Goal: Task Accomplishment & Management: Complete application form

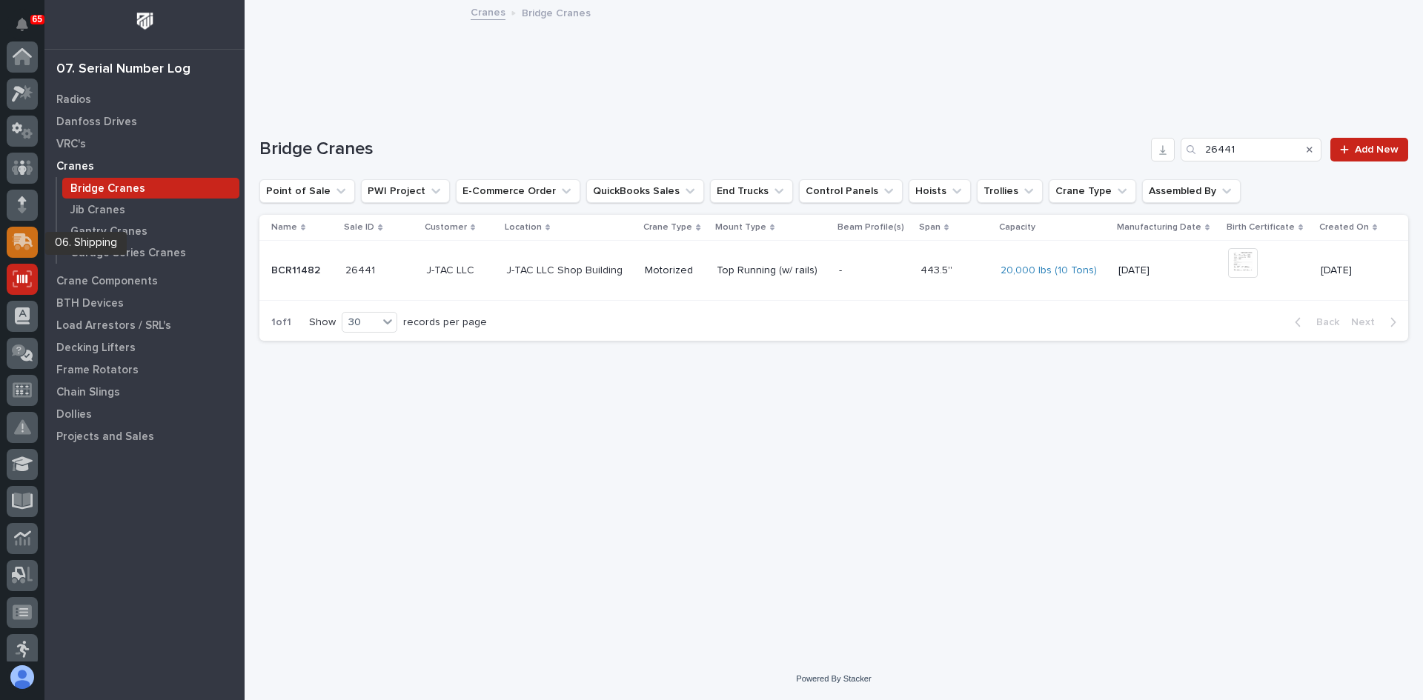
click at [21, 242] on icon at bounding box center [23, 240] width 19 height 14
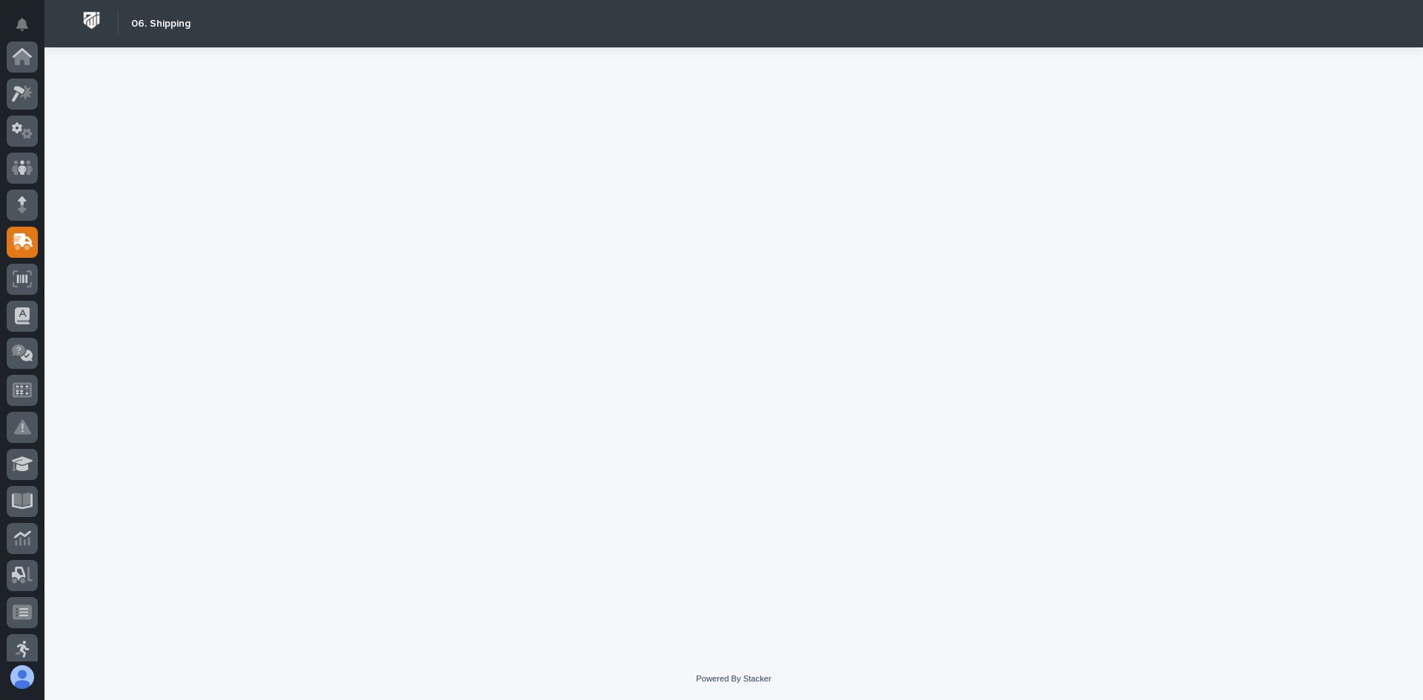
scroll to position [185, 0]
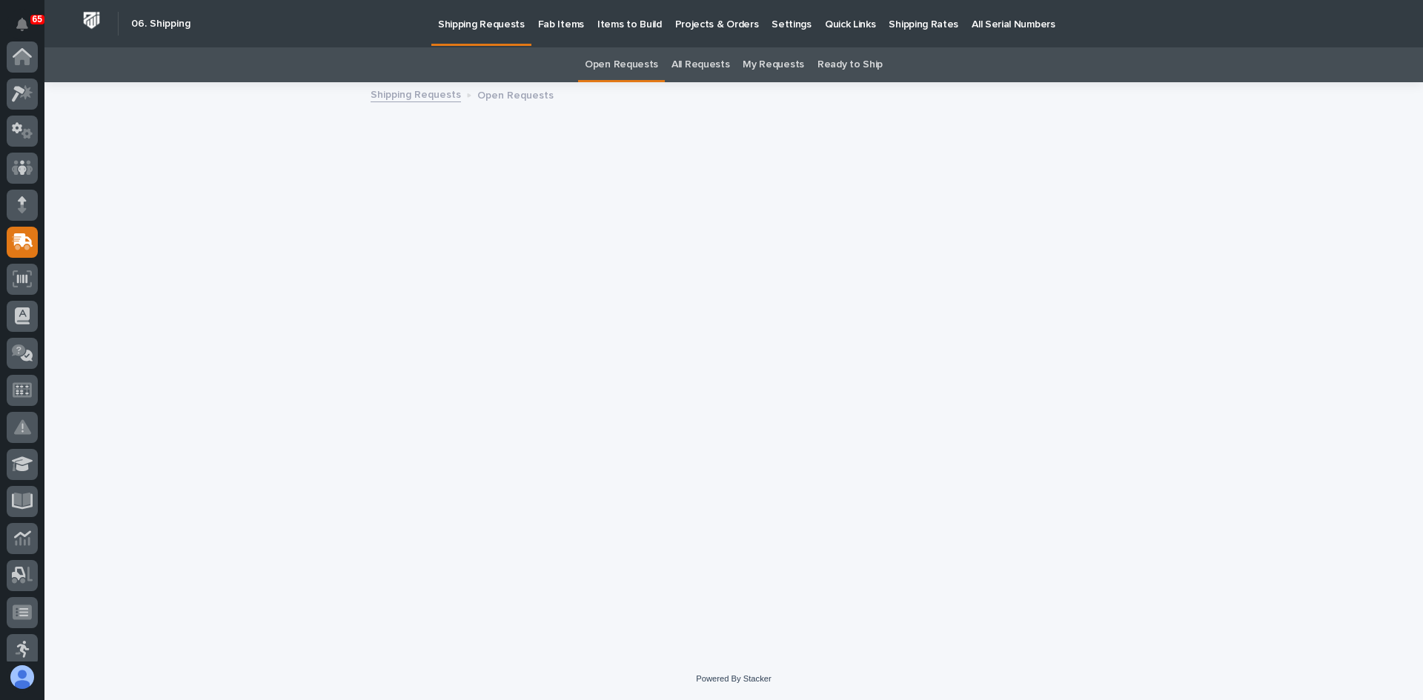
scroll to position [185, 0]
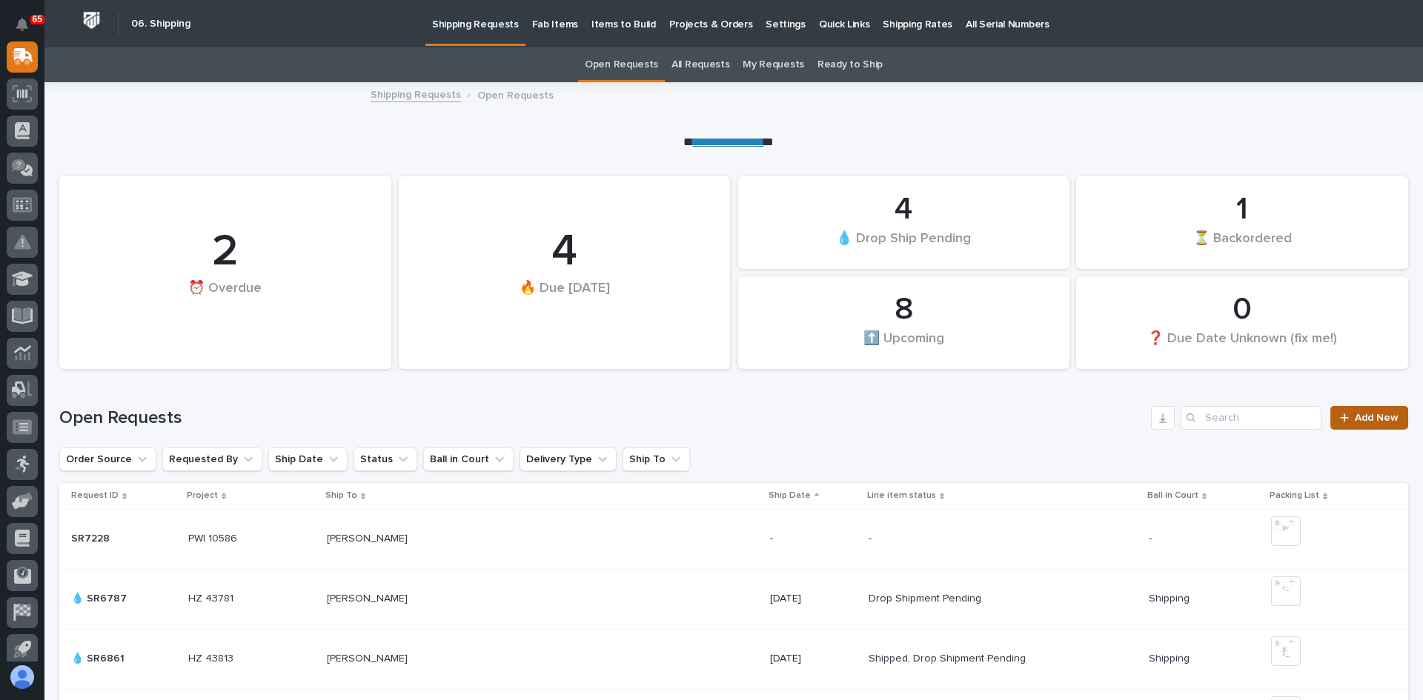
click at [1368, 419] on span "Add New" at bounding box center [1376, 418] width 44 height 10
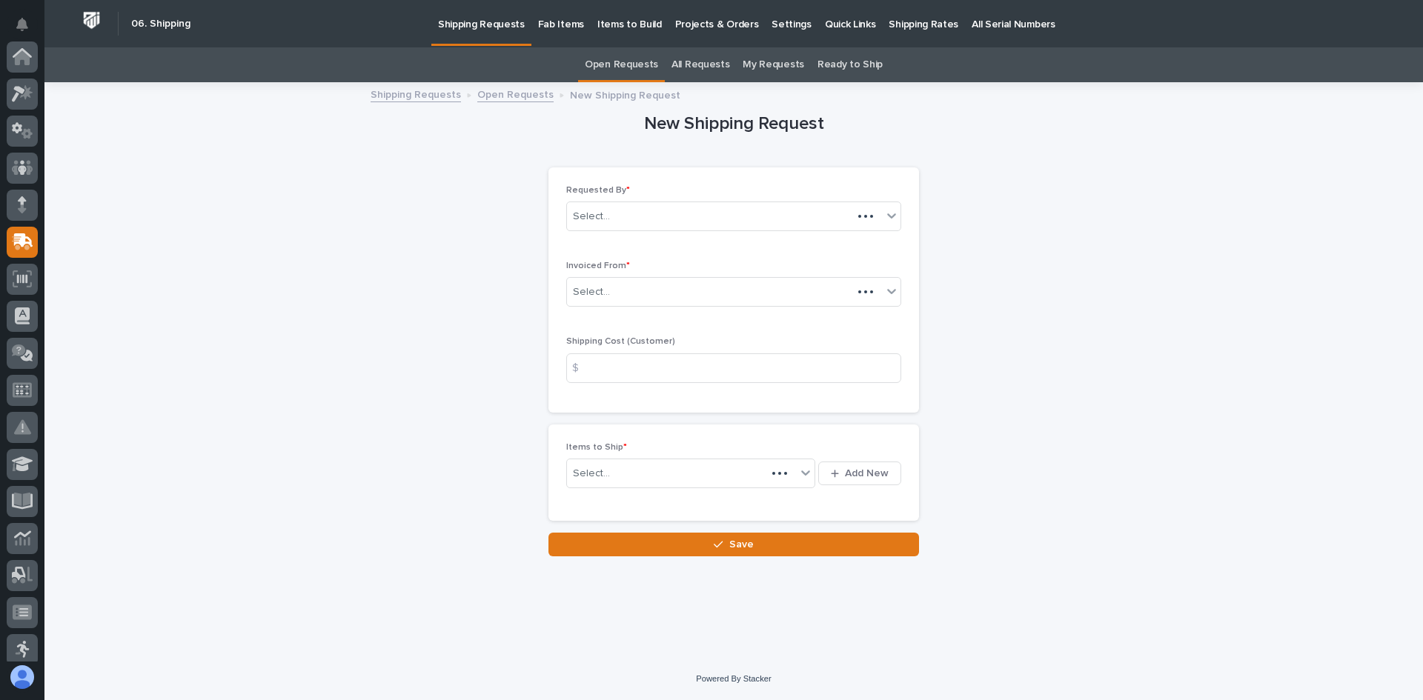
scroll to position [185, 0]
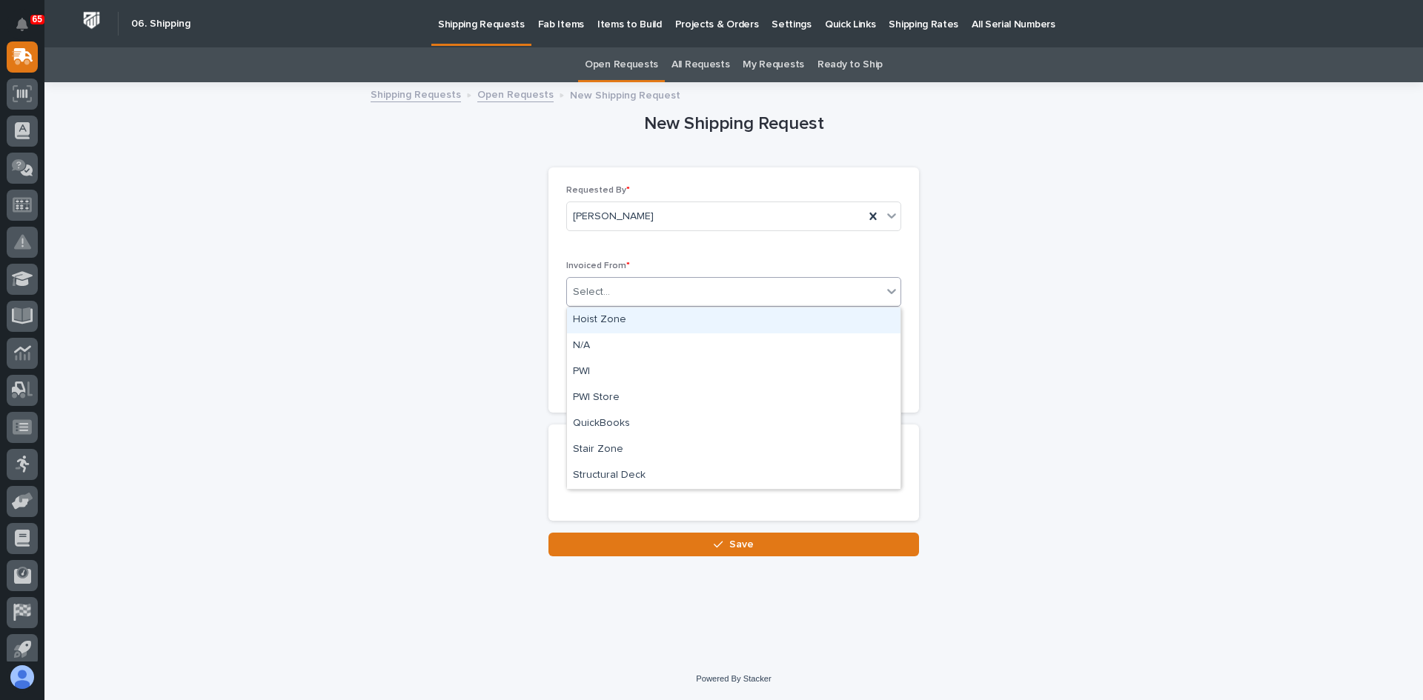
click at [624, 290] on div "Select..." at bounding box center [724, 292] width 315 height 24
click at [617, 427] on div "QuickBooks" at bounding box center [733, 424] width 333 height 26
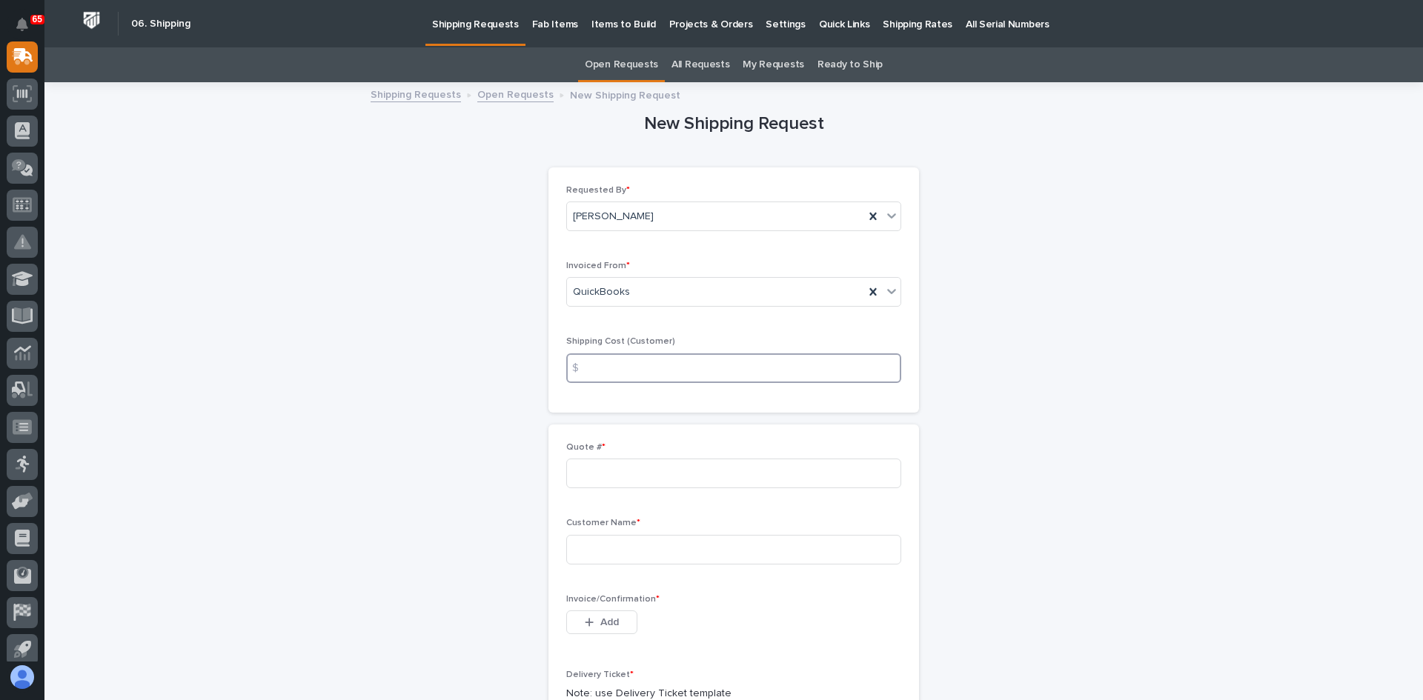
click at [612, 369] on input at bounding box center [733, 368] width 335 height 30
type input "0.00"
click at [587, 470] on input at bounding box center [733, 474] width 335 height 30
type input "137310"
click at [606, 545] on input at bounding box center [733, 550] width 335 height 30
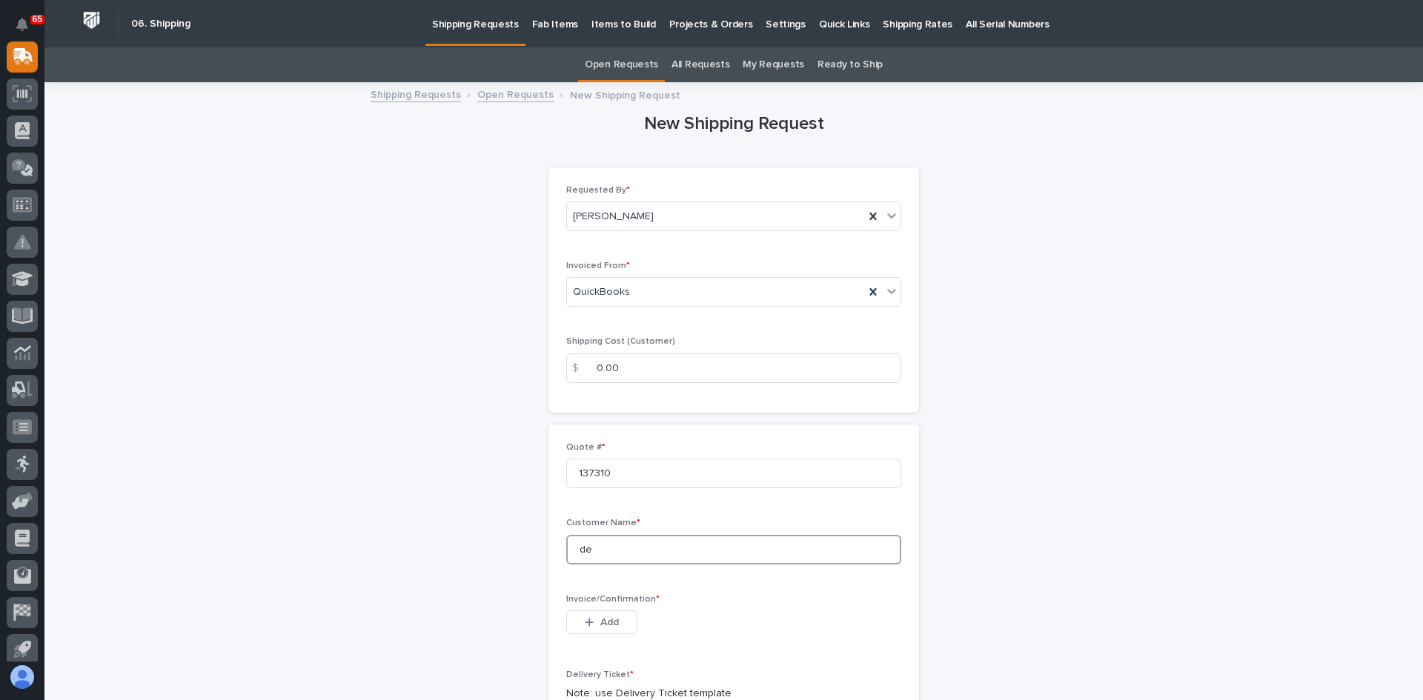
type input "d"
type input "[PERSON_NAME]"
click at [594, 614] on button "Add" at bounding box center [601, 622] width 71 height 24
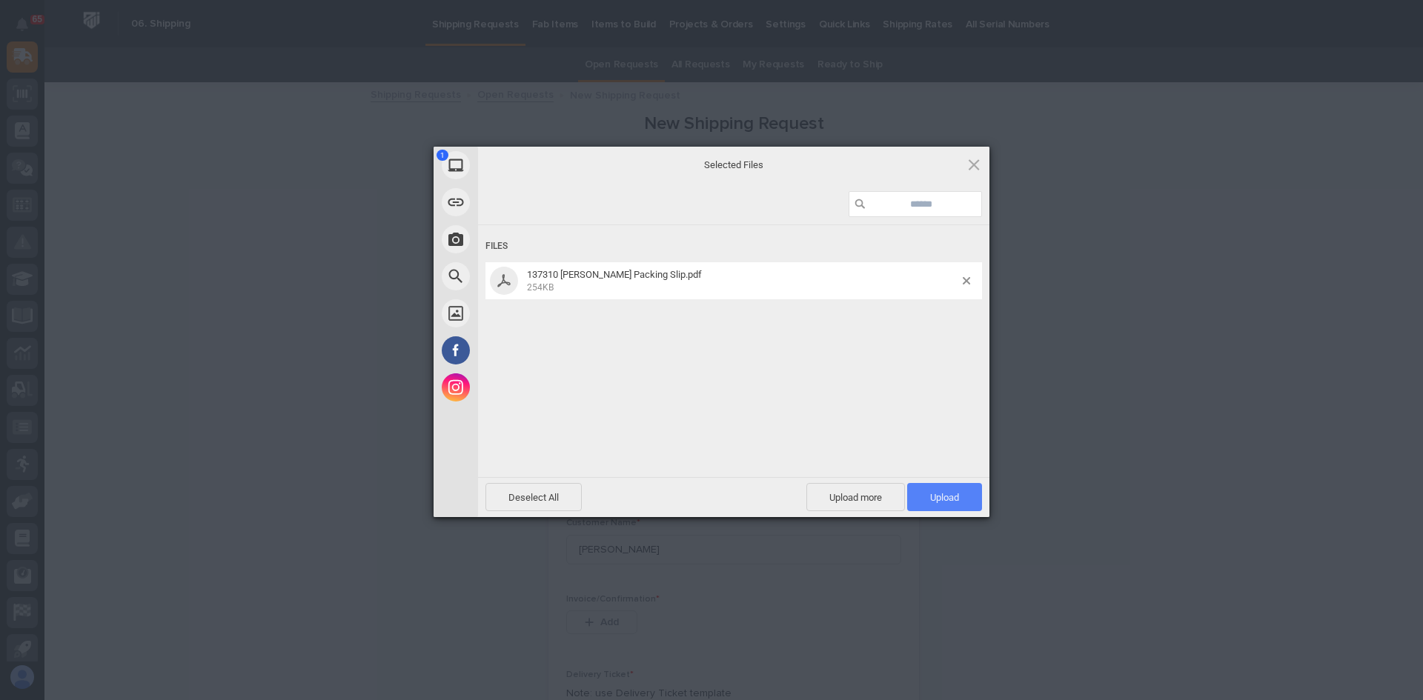
click at [934, 496] on span "Upload 1" at bounding box center [944, 497] width 29 height 11
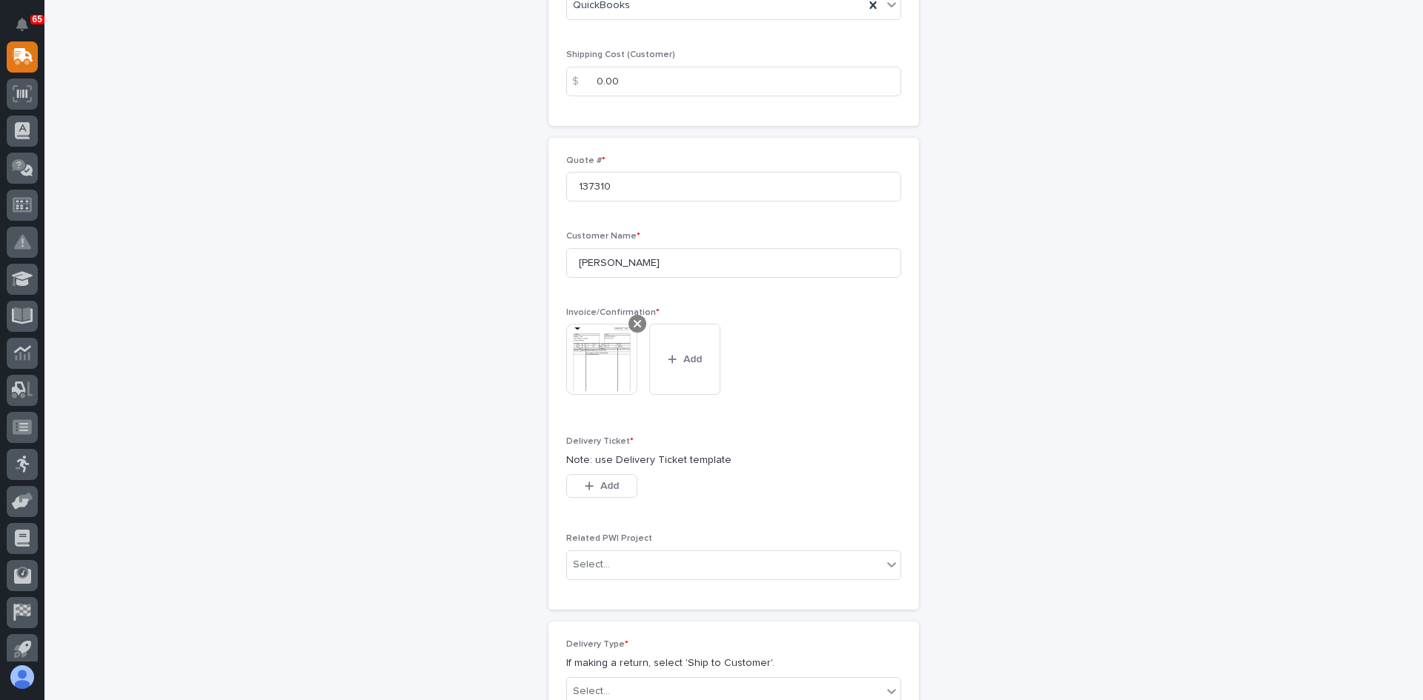
scroll to position [370, 0]
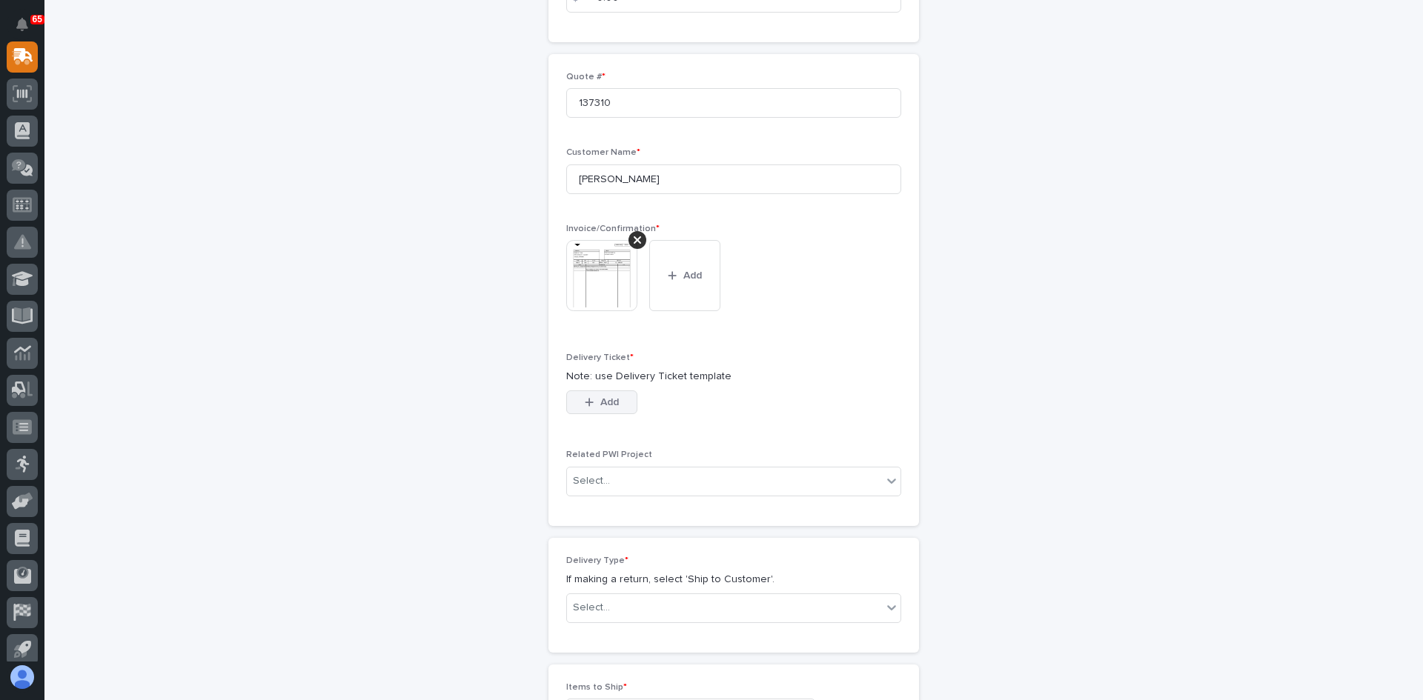
click at [593, 404] on div "button" at bounding box center [592, 402] width 15 height 10
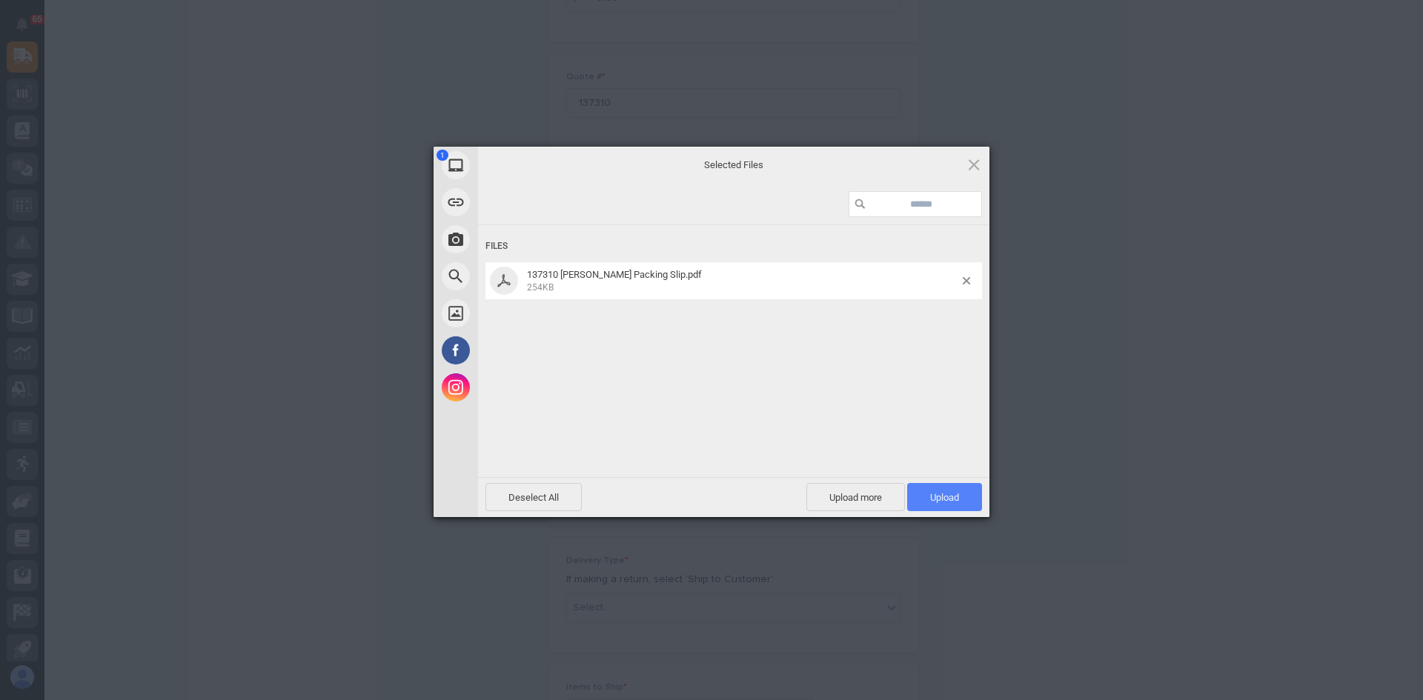
click at [949, 494] on span "Upload 1" at bounding box center [944, 497] width 29 height 11
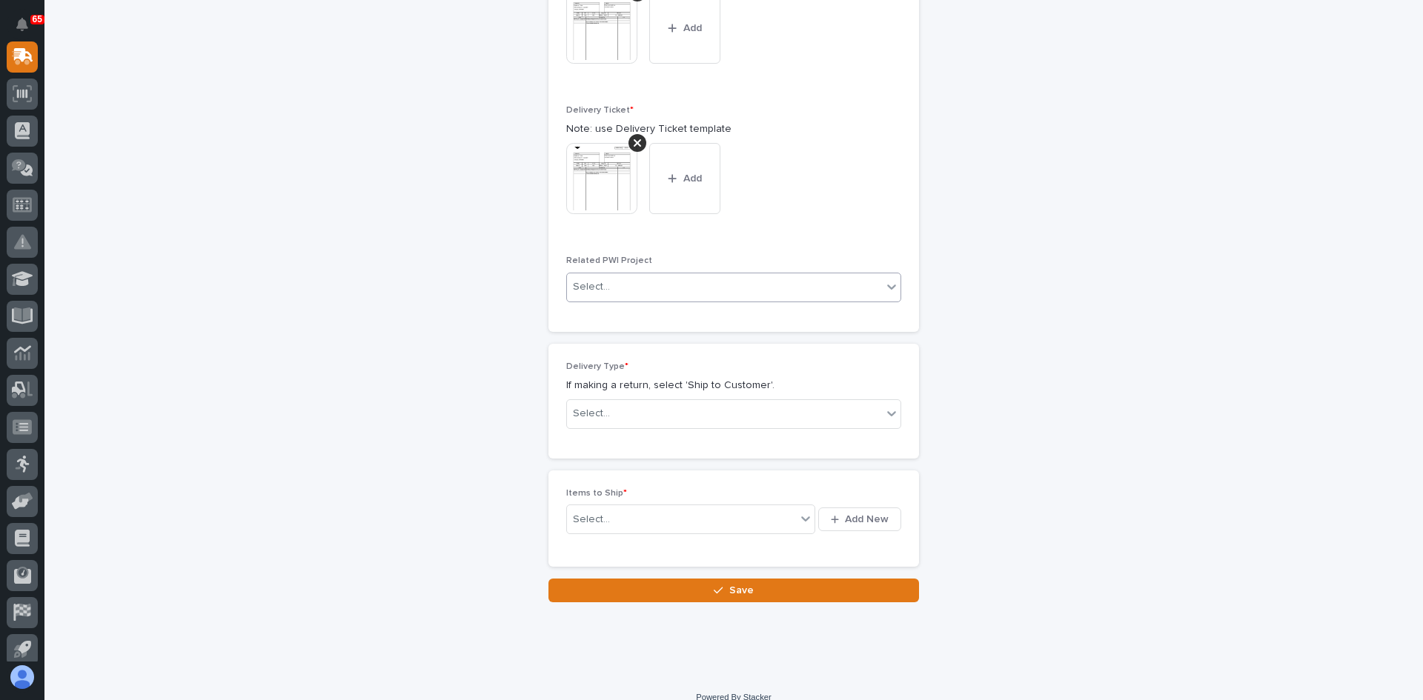
scroll to position [619, 0]
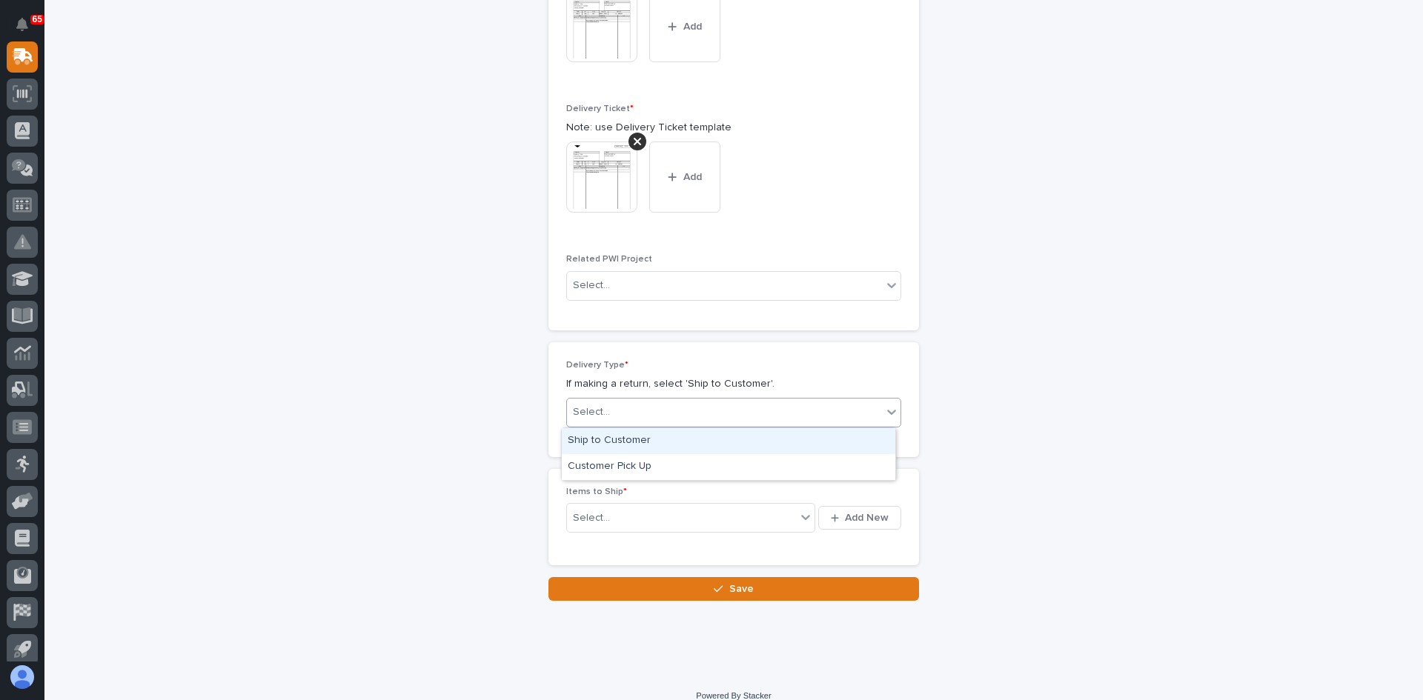
click at [613, 408] on div "Select..." at bounding box center [724, 412] width 315 height 24
click at [612, 439] on div "Ship to Customer" at bounding box center [728, 441] width 333 height 26
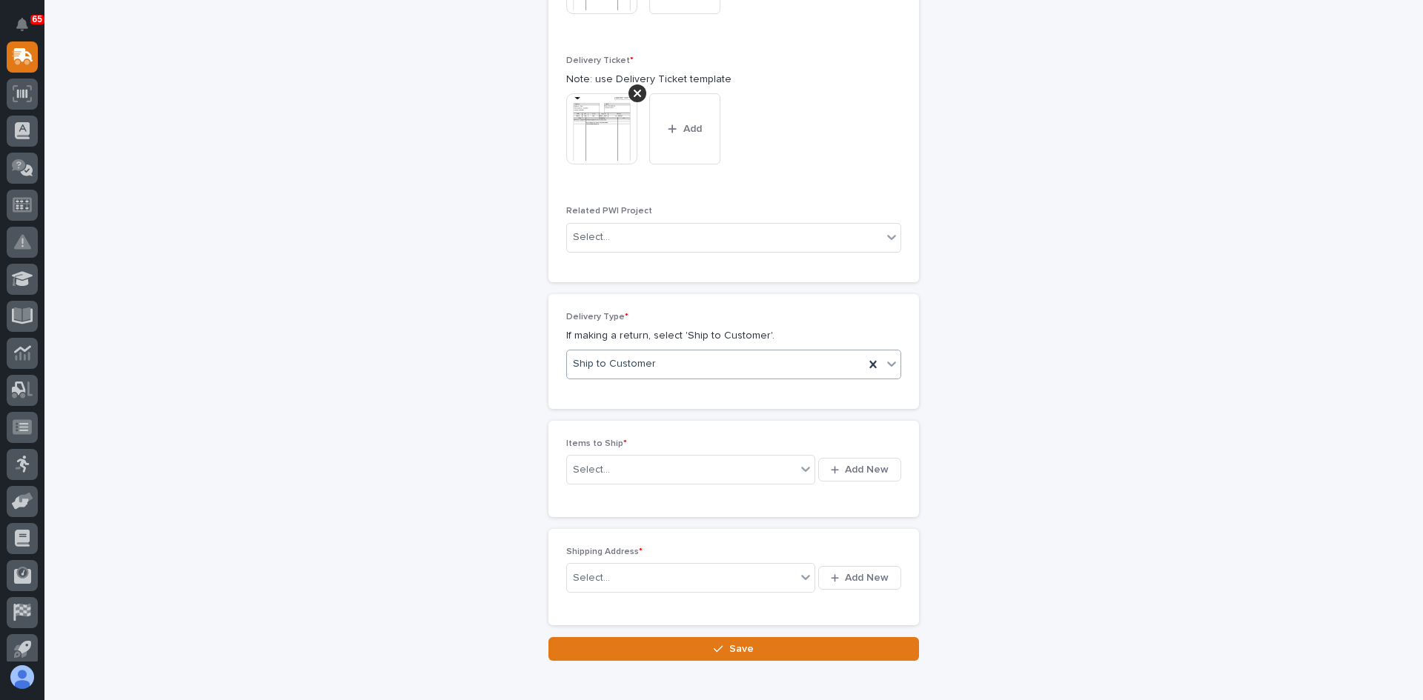
scroll to position [673, 0]
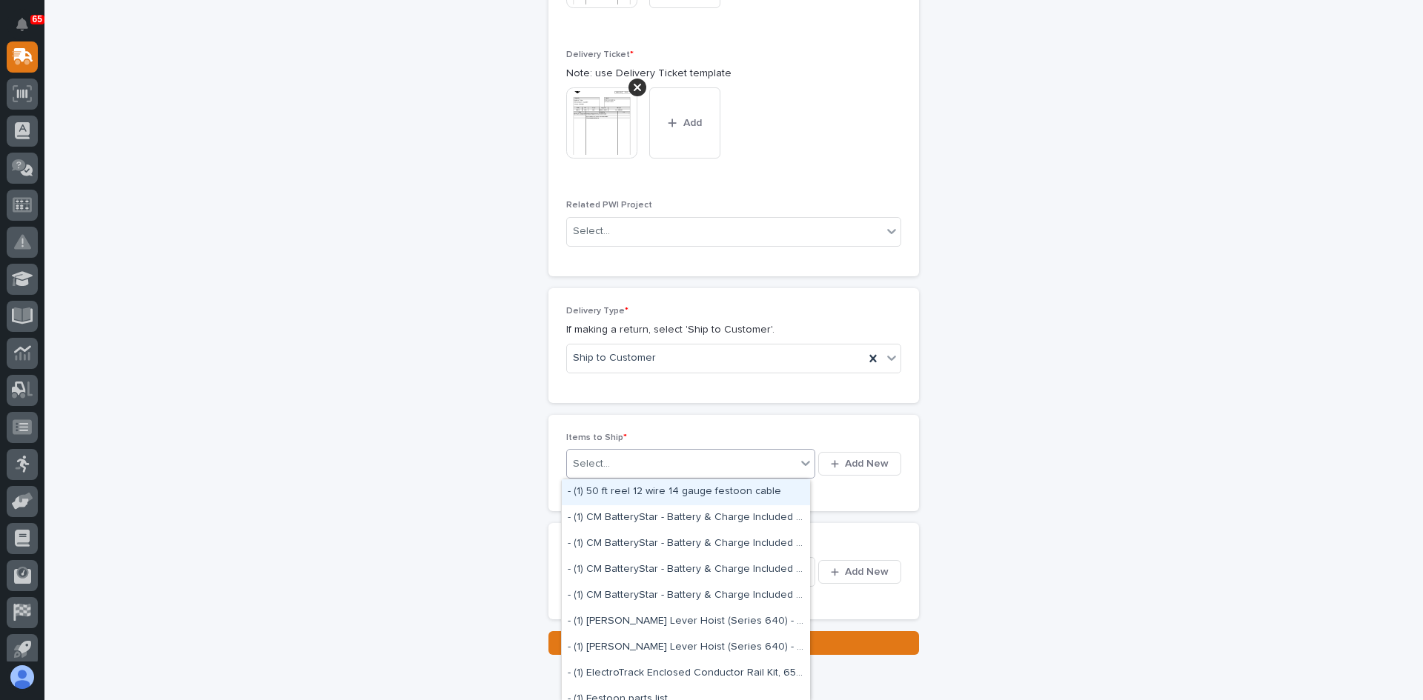
click at [740, 458] on div "Select..." at bounding box center [681, 464] width 229 height 19
click at [606, 461] on div "Select..." at bounding box center [681, 464] width 229 height 19
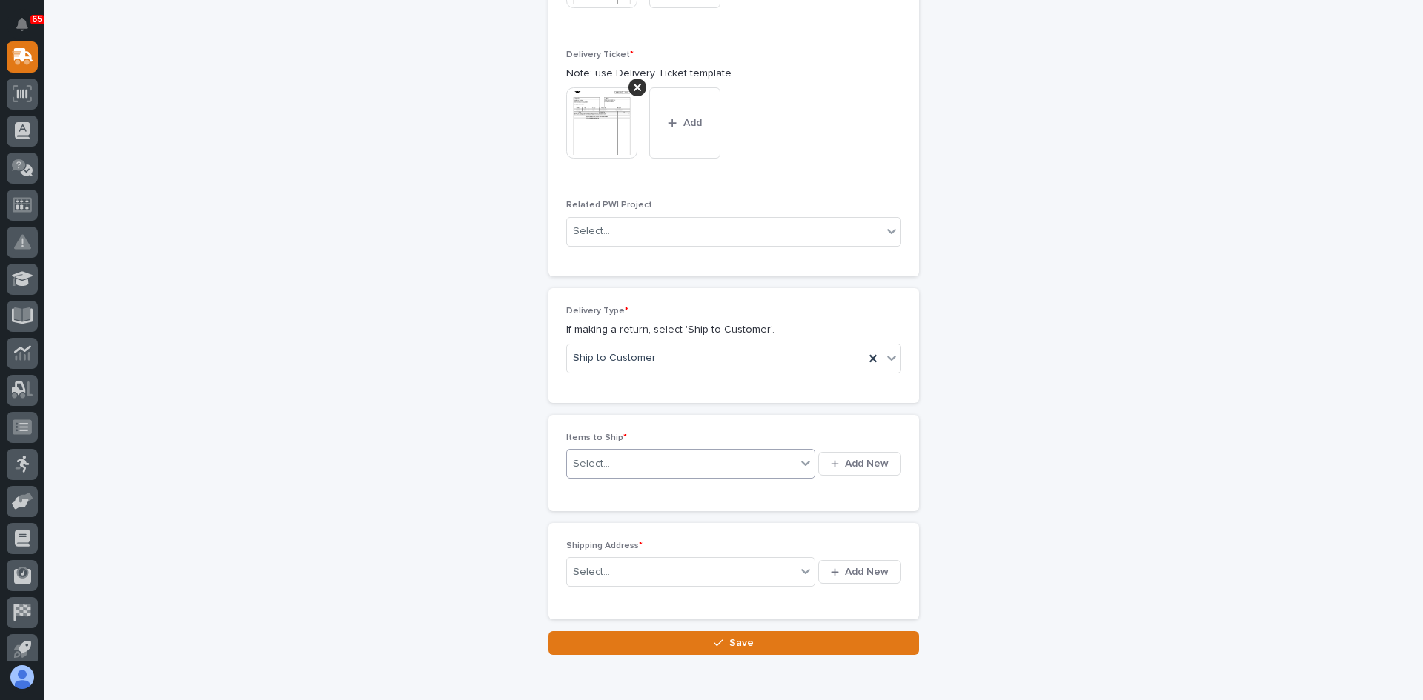
click at [588, 456] on div "Select..." at bounding box center [591, 464] width 37 height 16
click at [625, 463] on div "Select..." at bounding box center [681, 464] width 229 height 19
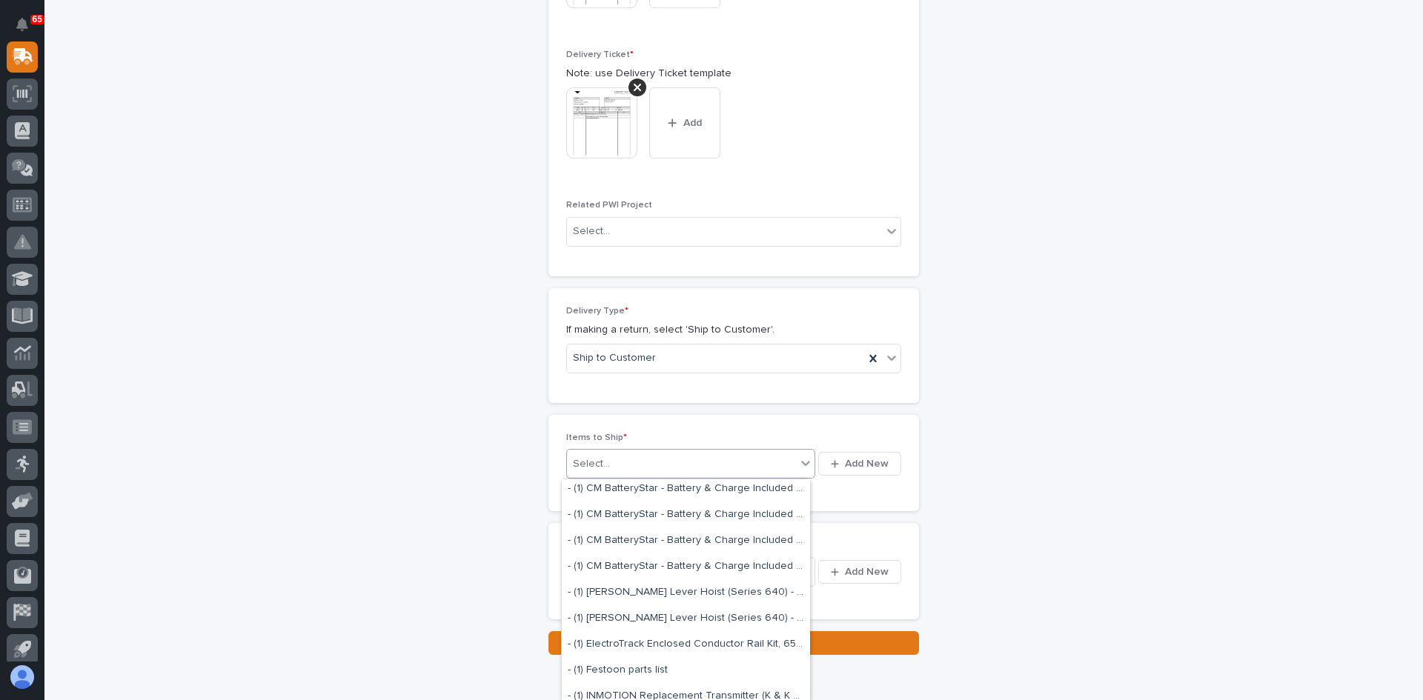
scroll to position [0, 0]
click at [859, 462] on span "Add New" at bounding box center [867, 463] width 44 height 13
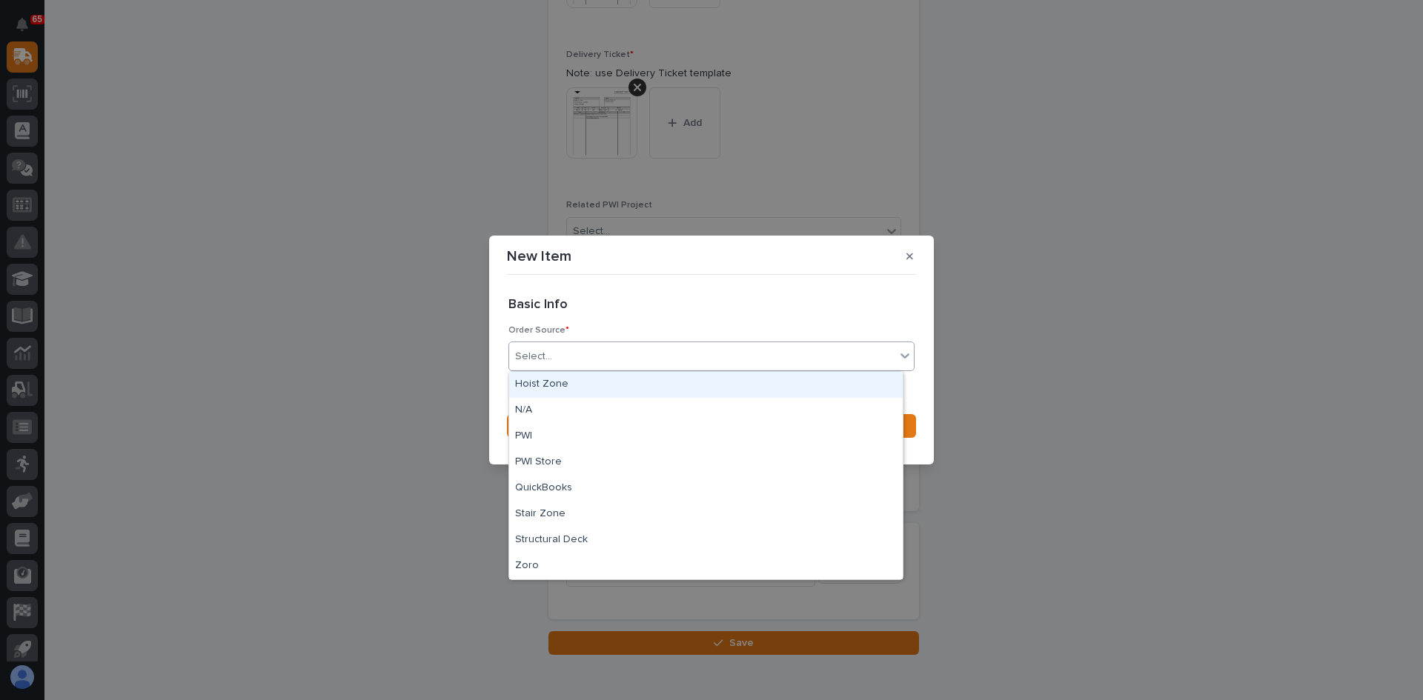
click at [597, 356] on div "Select..." at bounding box center [702, 357] width 386 height 24
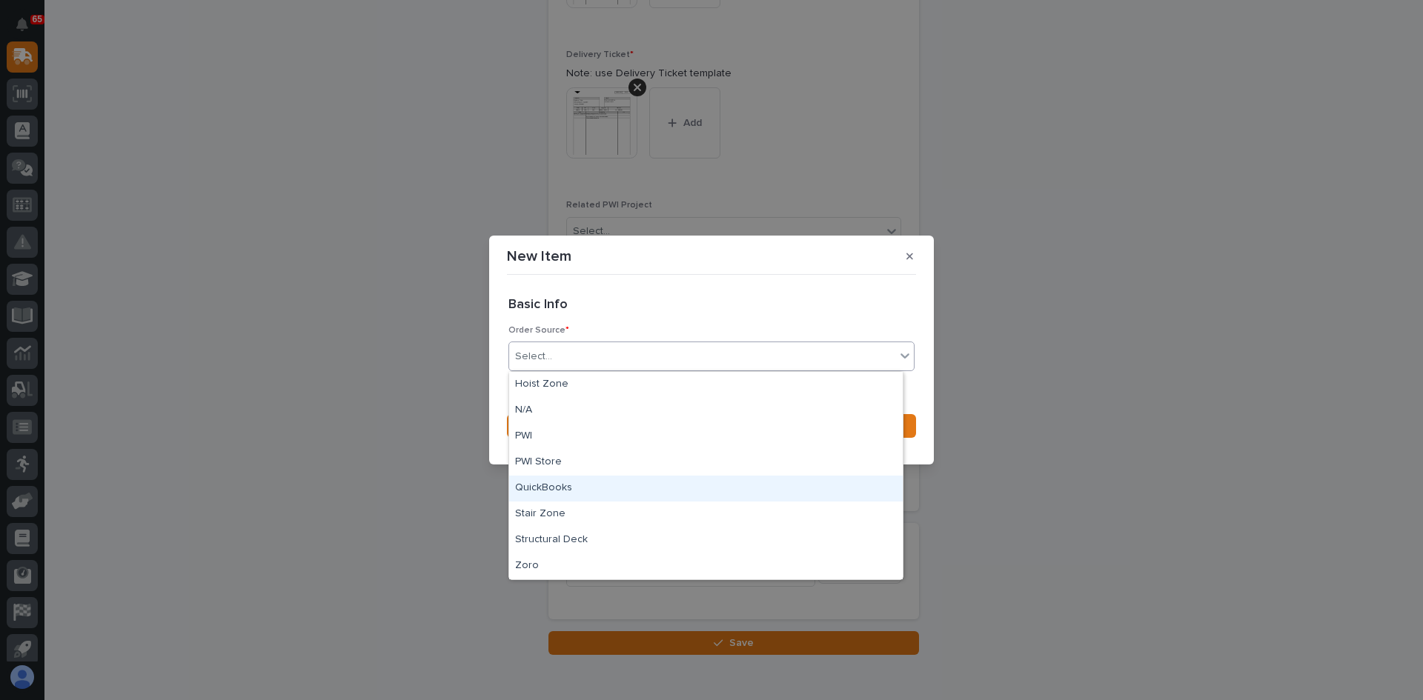
click at [570, 488] on div "QuickBooks" at bounding box center [705, 489] width 393 height 26
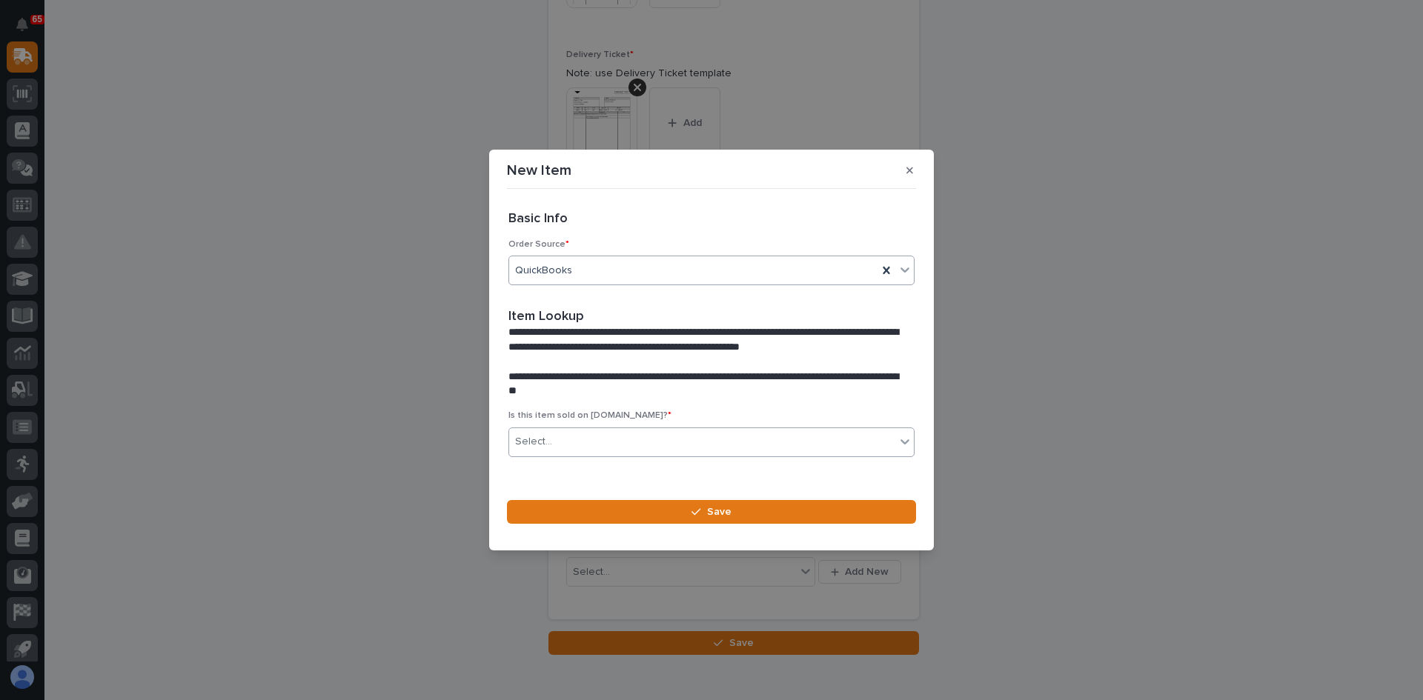
click at [582, 442] on div "Select..." at bounding box center [702, 442] width 386 height 24
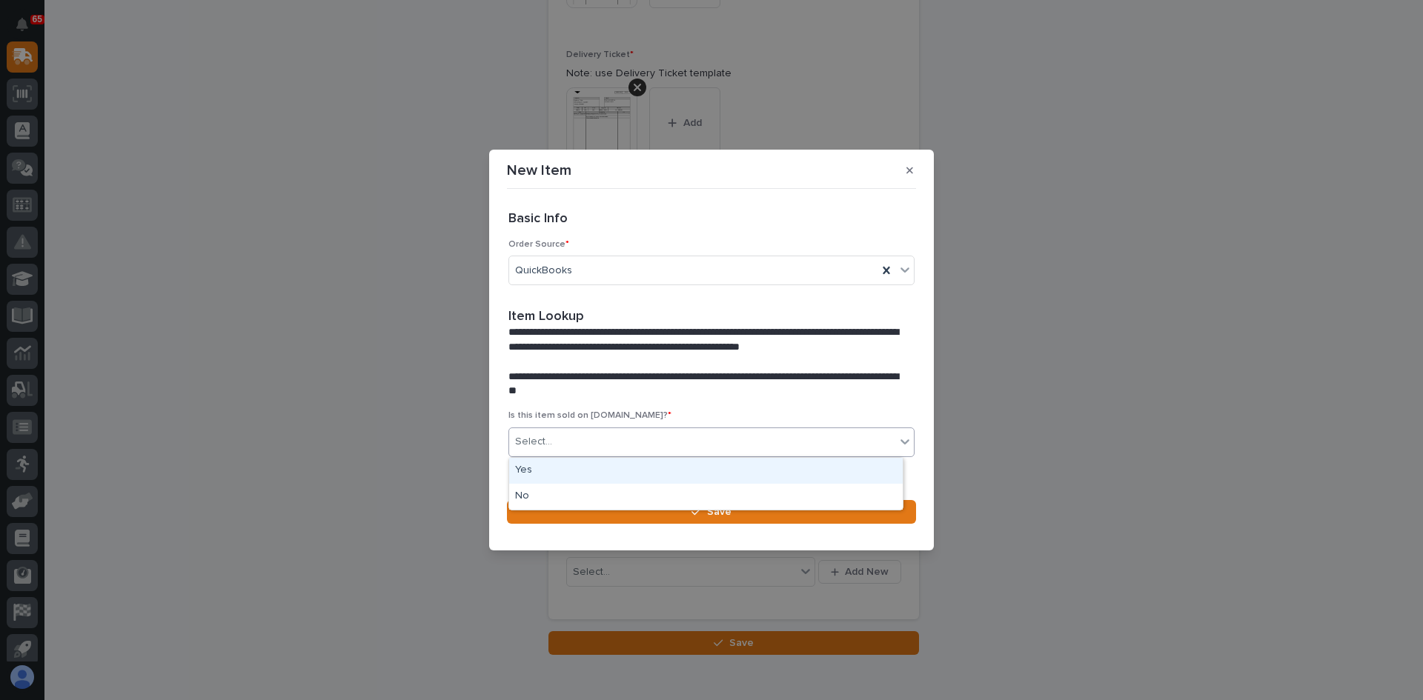
click at [547, 470] on div "Yes" at bounding box center [705, 471] width 393 height 26
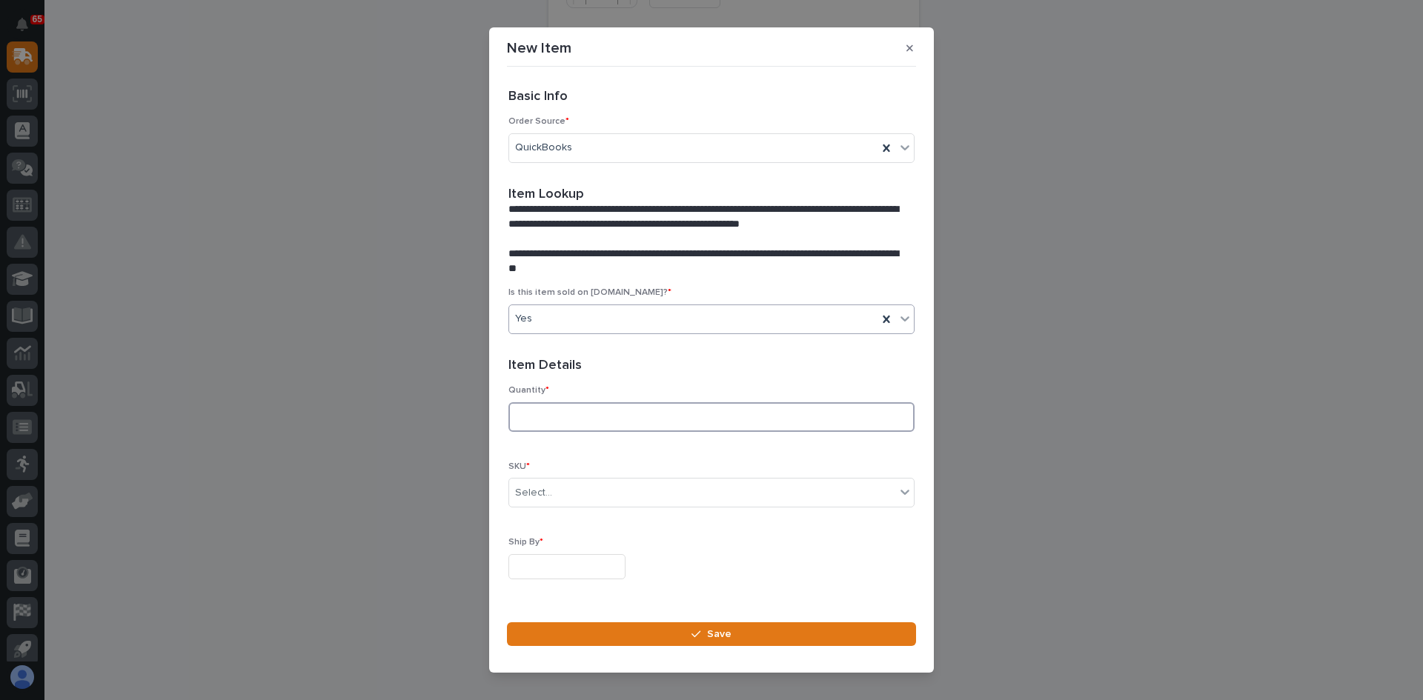
click at [563, 419] on input at bounding box center [711, 417] width 406 height 30
type input "1"
click at [559, 491] on div "Select..." at bounding box center [702, 493] width 386 height 24
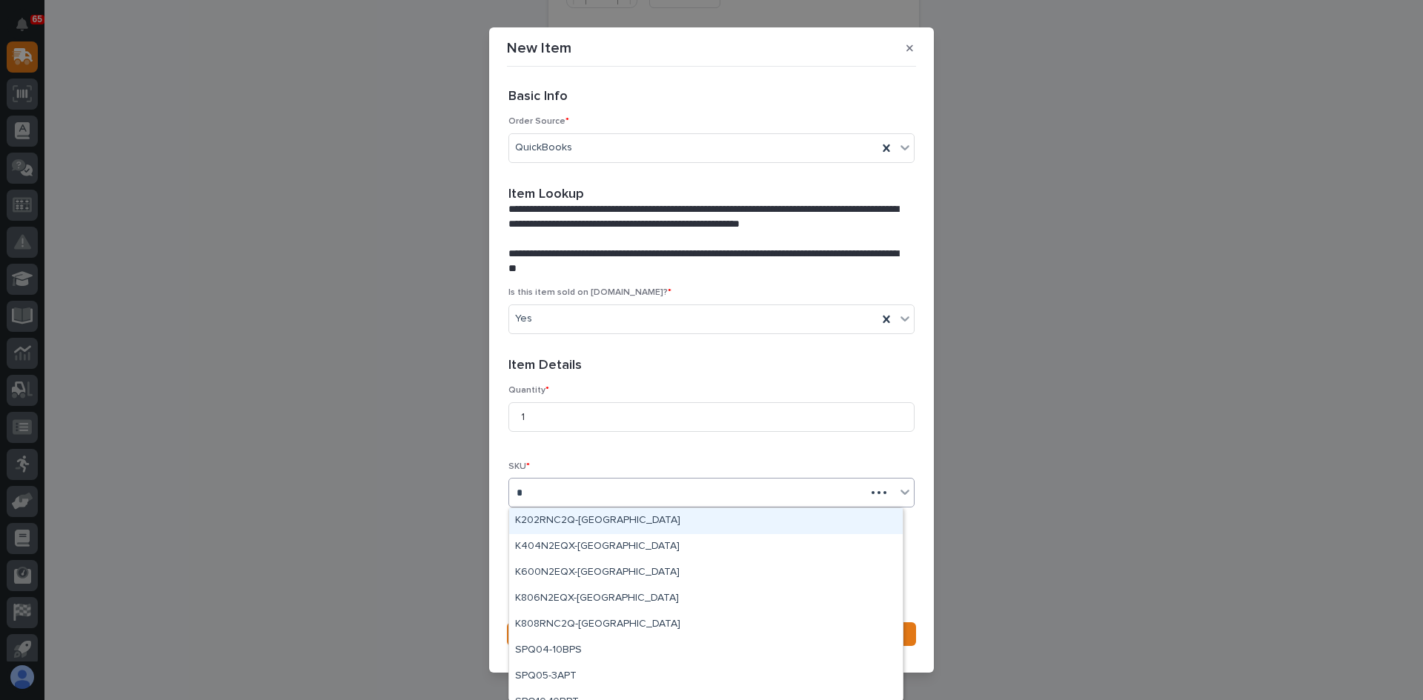
type input "**"
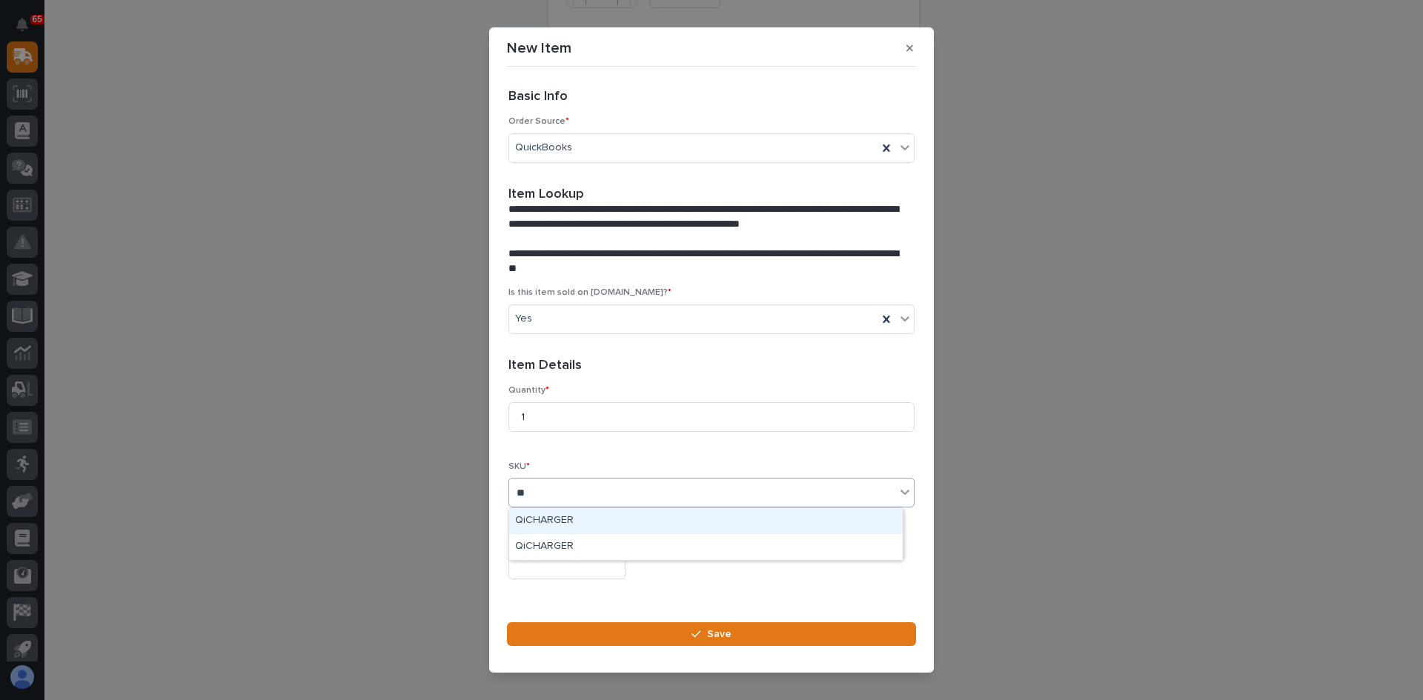
click at [557, 514] on div "QiCHARGER" at bounding box center [705, 521] width 393 height 26
click at [554, 558] on input "text" at bounding box center [566, 567] width 117 height 26
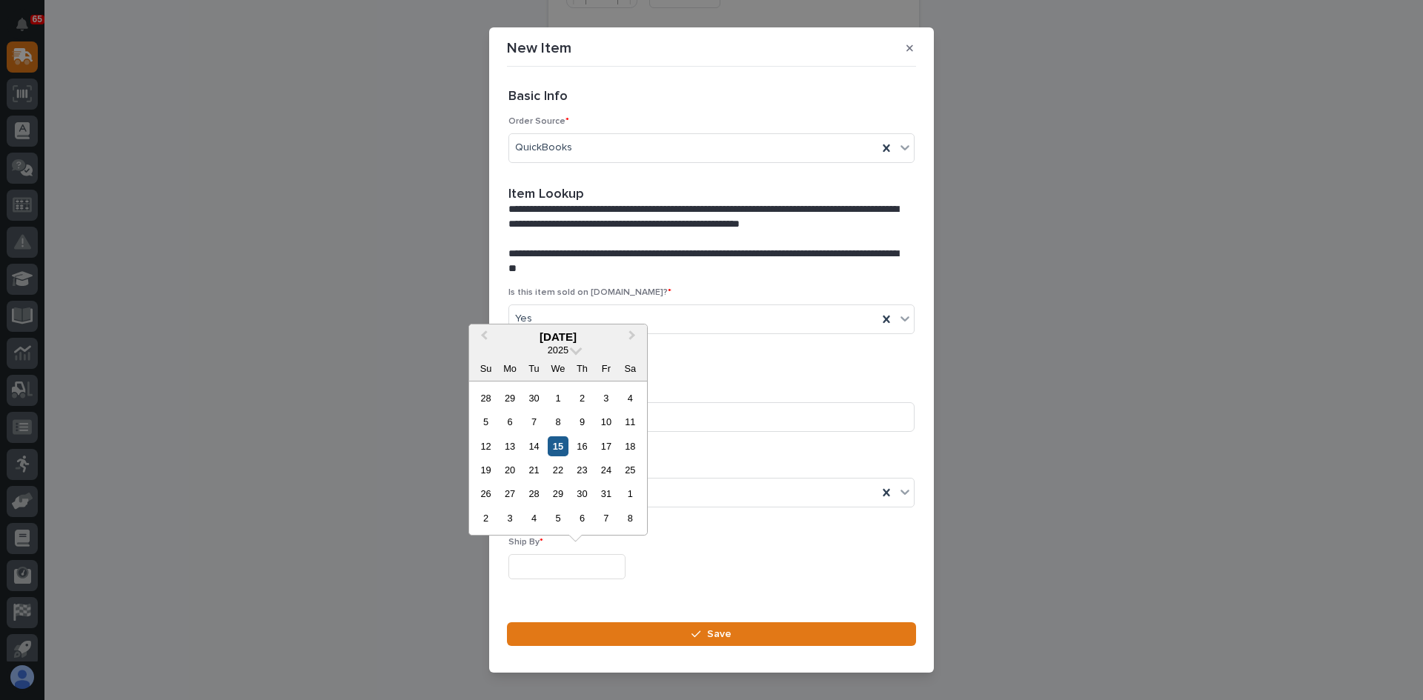
click at [558, 447] on div "15" at bounding box center [558, 446] width 20 height 20
type input "**********"
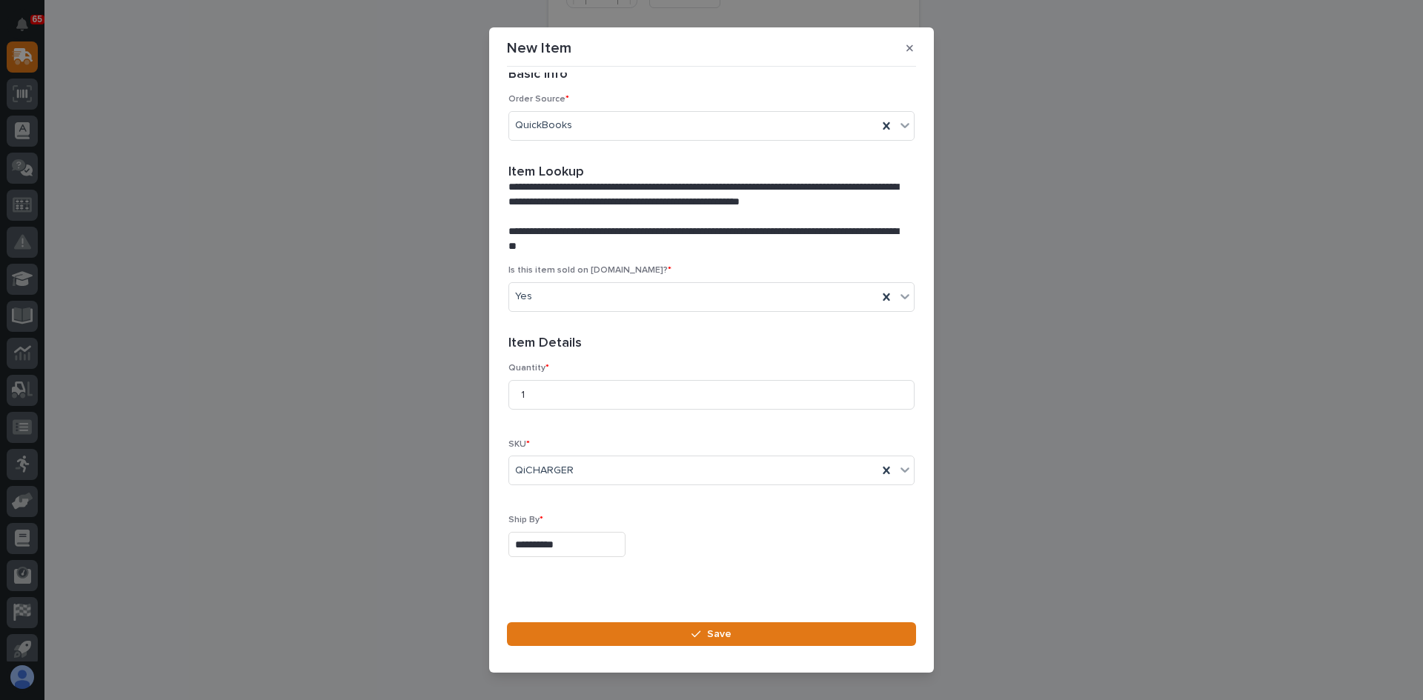
scroll to position [40, 0]
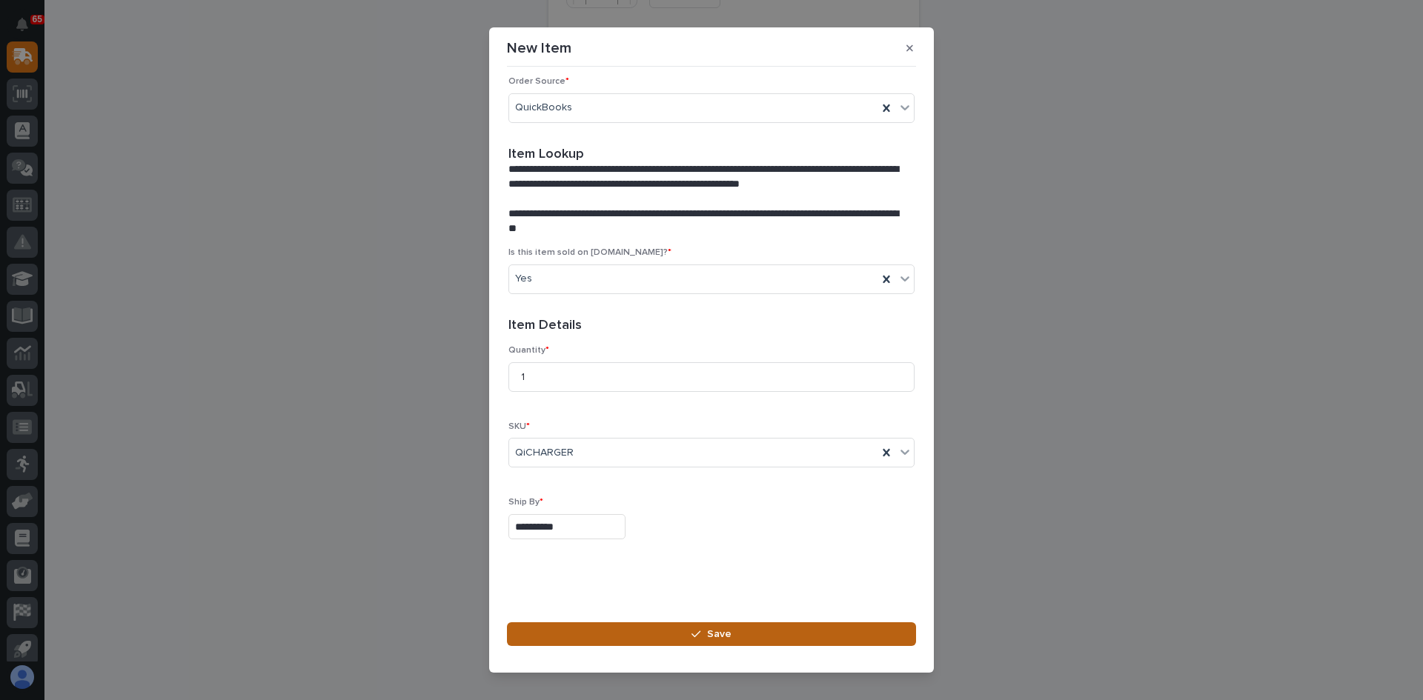
click at [713, 628] on span "Save" at bounding box center [719, 634] width 24 height 13
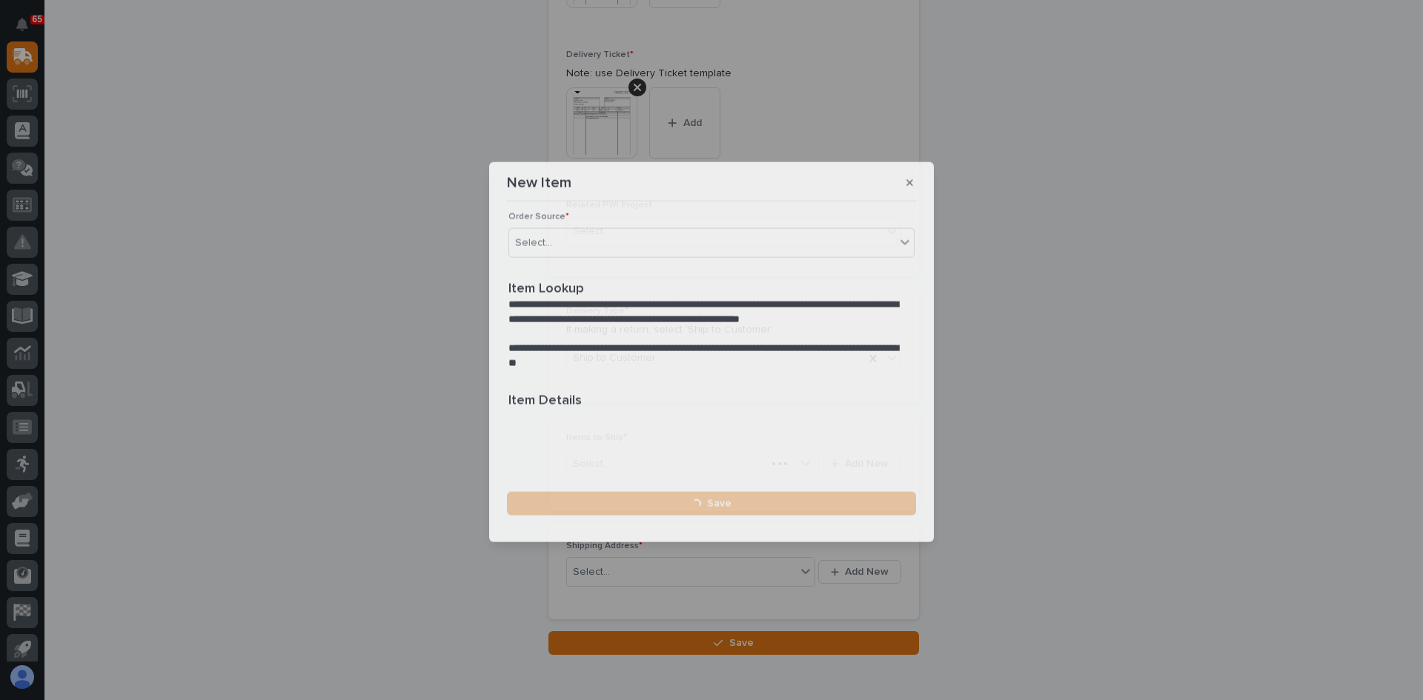
scroll to position [0, 0]
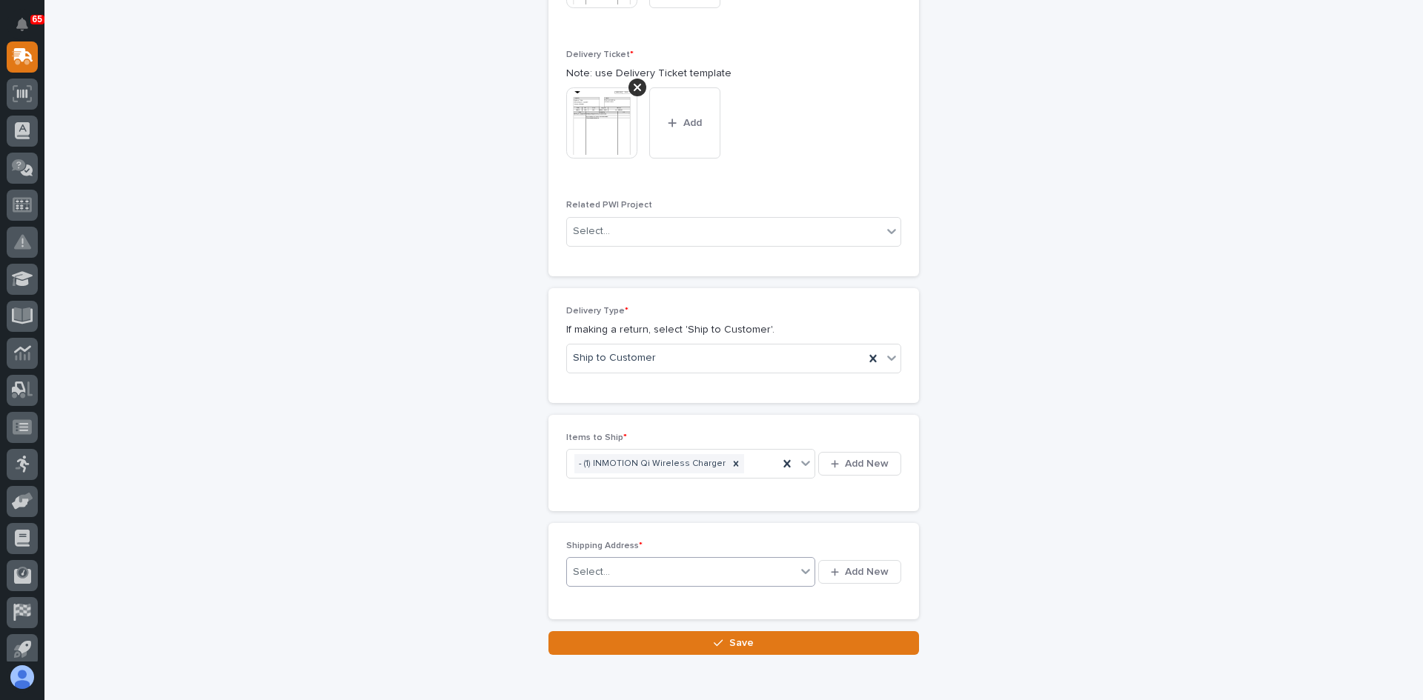
click at [661, 566] on div "Select..." at bounding box center [681, 572] width 229 height 24
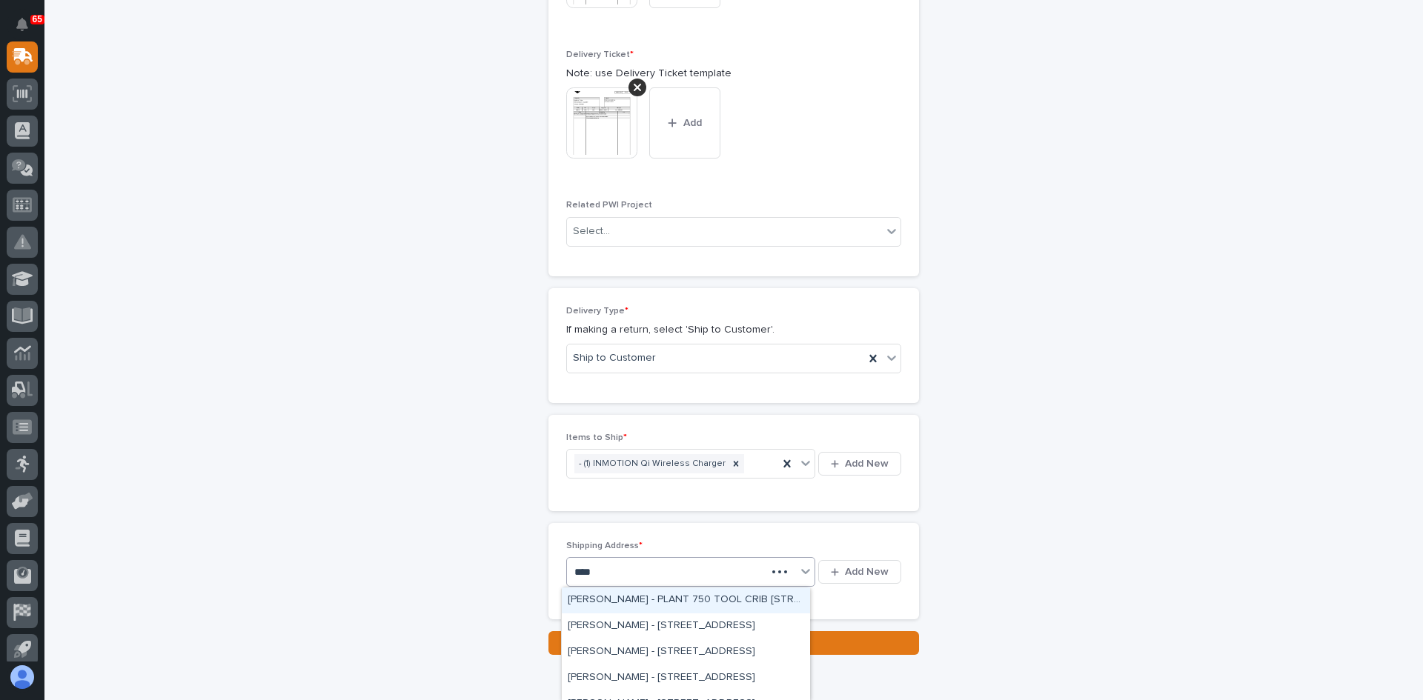
type input "*****"
click at [671, 598] on div "ANGEL C - [STREET_ADDRESS]" at bounding box center [686, 601] width 248 height 26
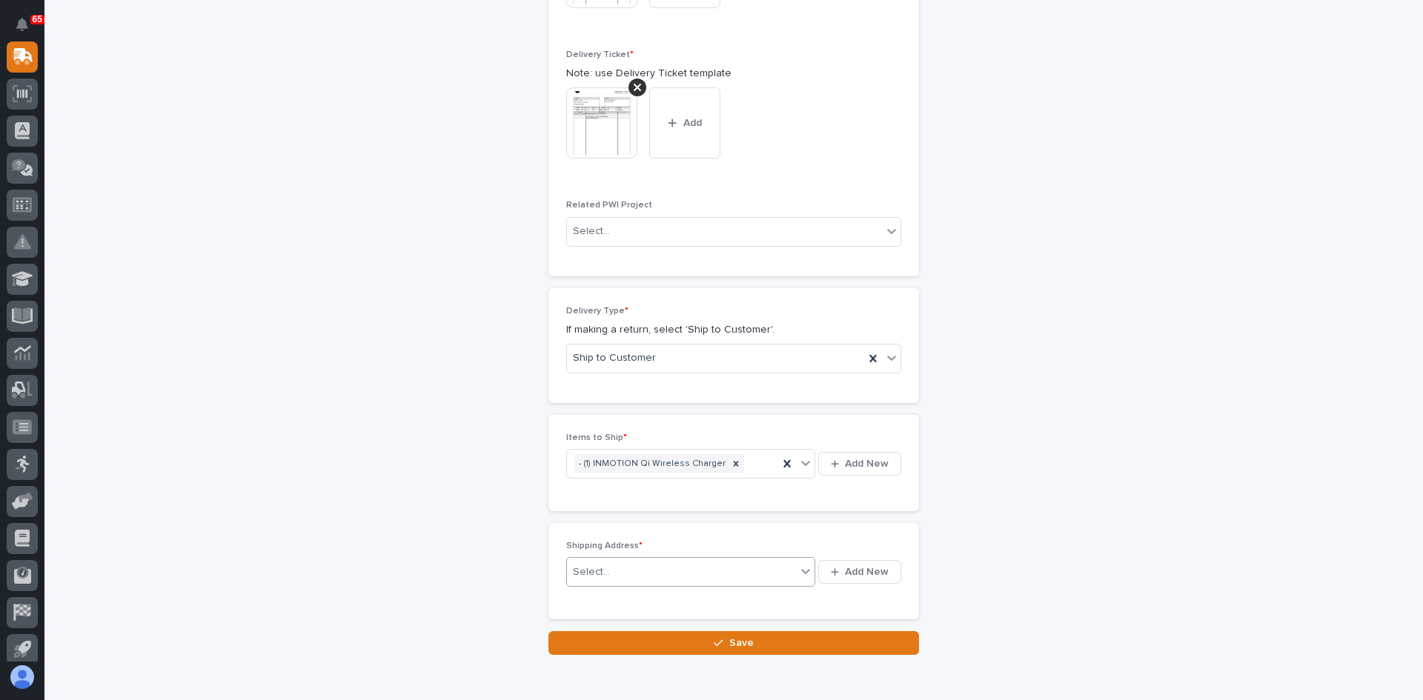
scroll to position [687, 0]
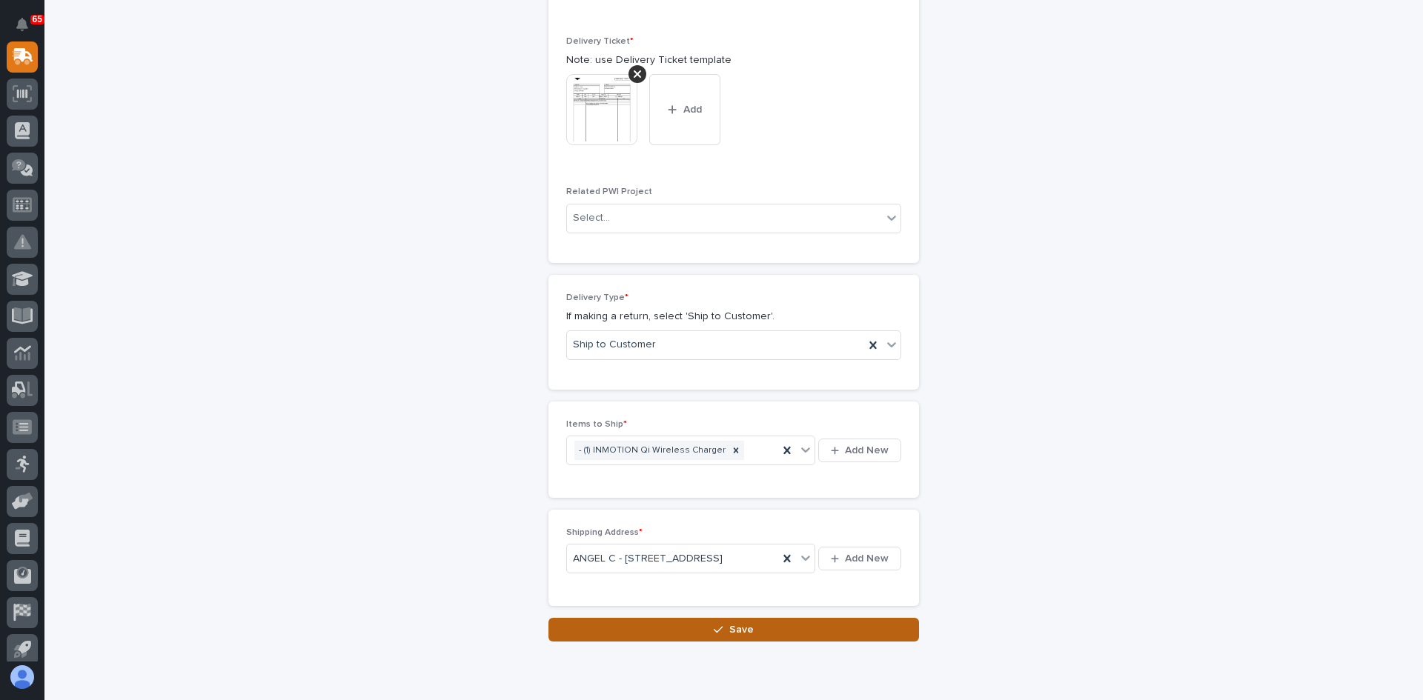
click at [733, 636] on span "Save" at bounding box center [741, 629] width 24 height 13
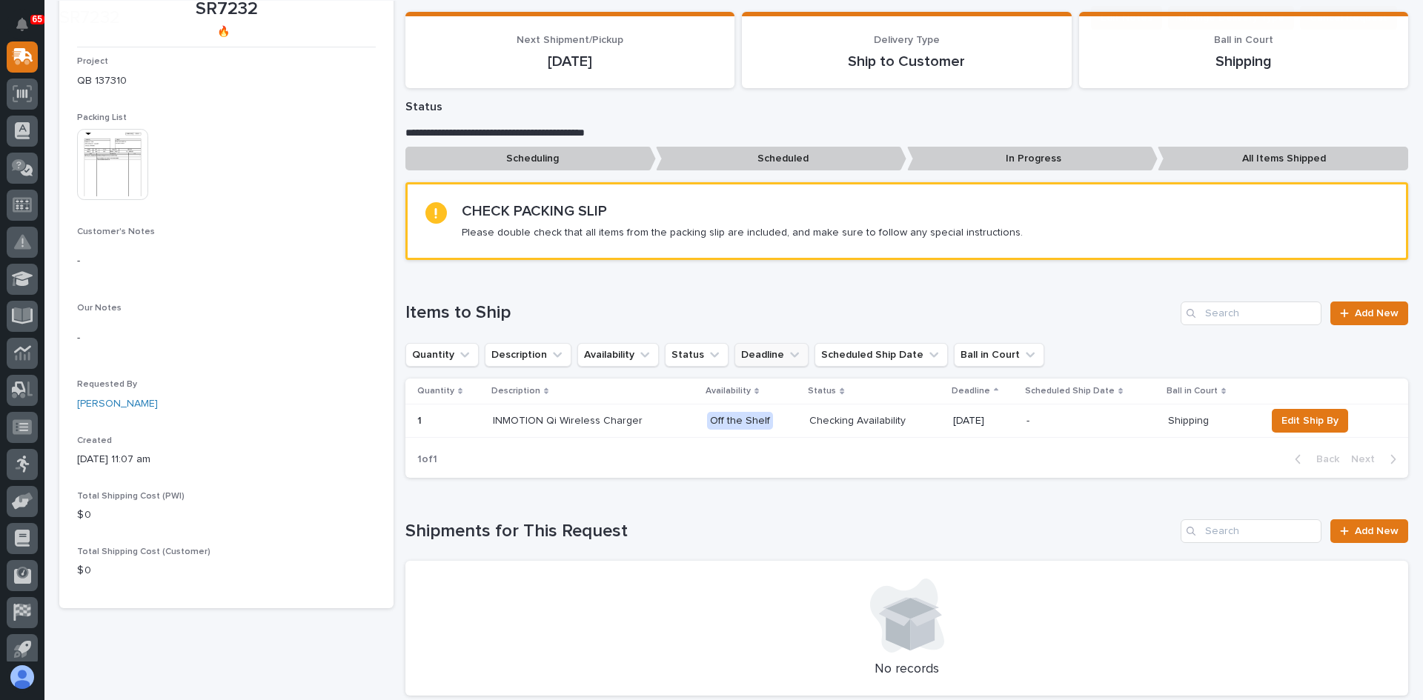
scroll to position [296, 0]
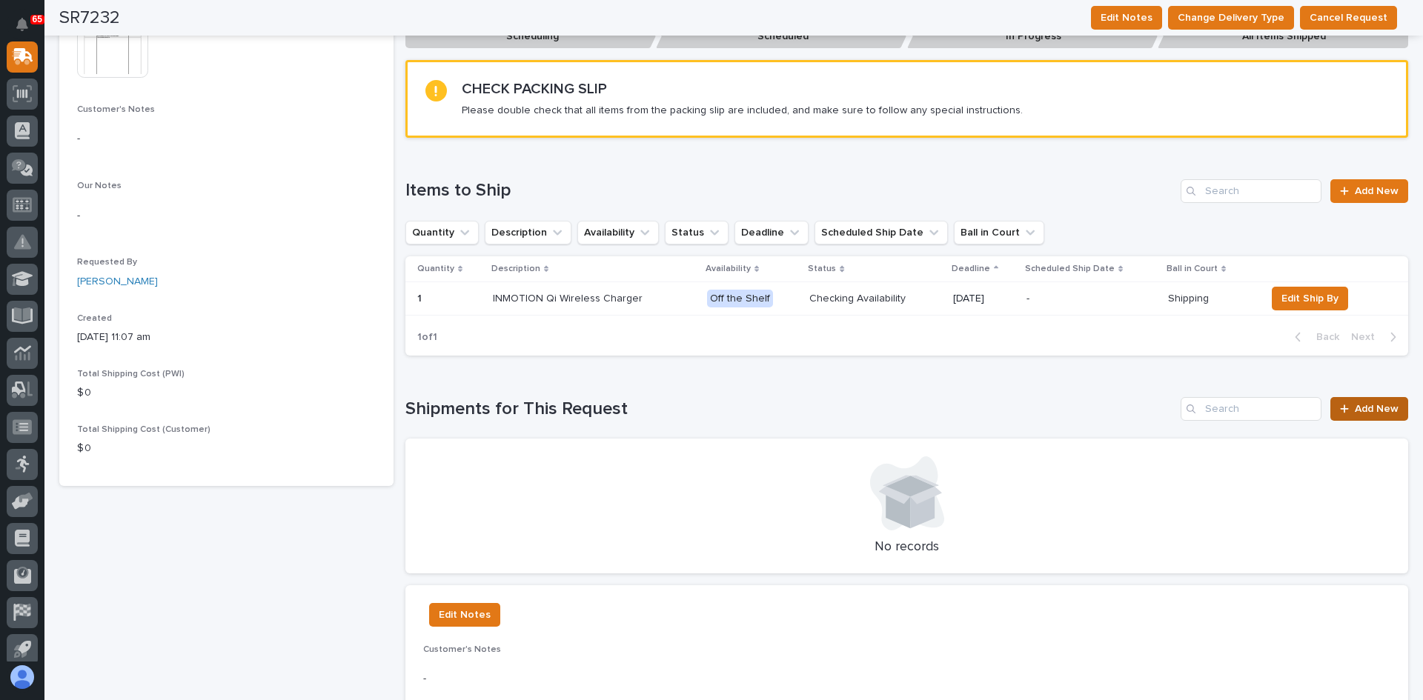
click at [1367, 410] on span "Add New" at bounding box center [1376, 409] width 44 height 10
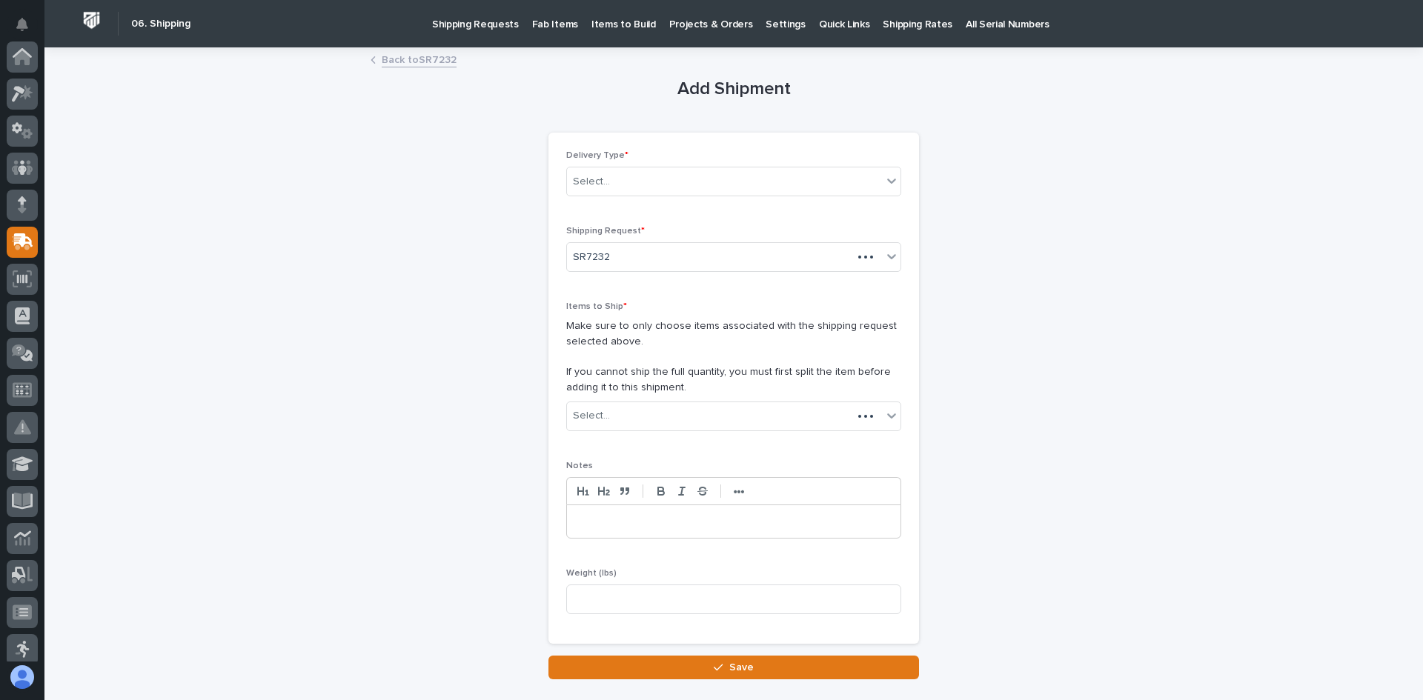
scroll to position [185, 0]
click at [606, 179] on div "Select..." at bounding box center [724, 182] width 315 height 24
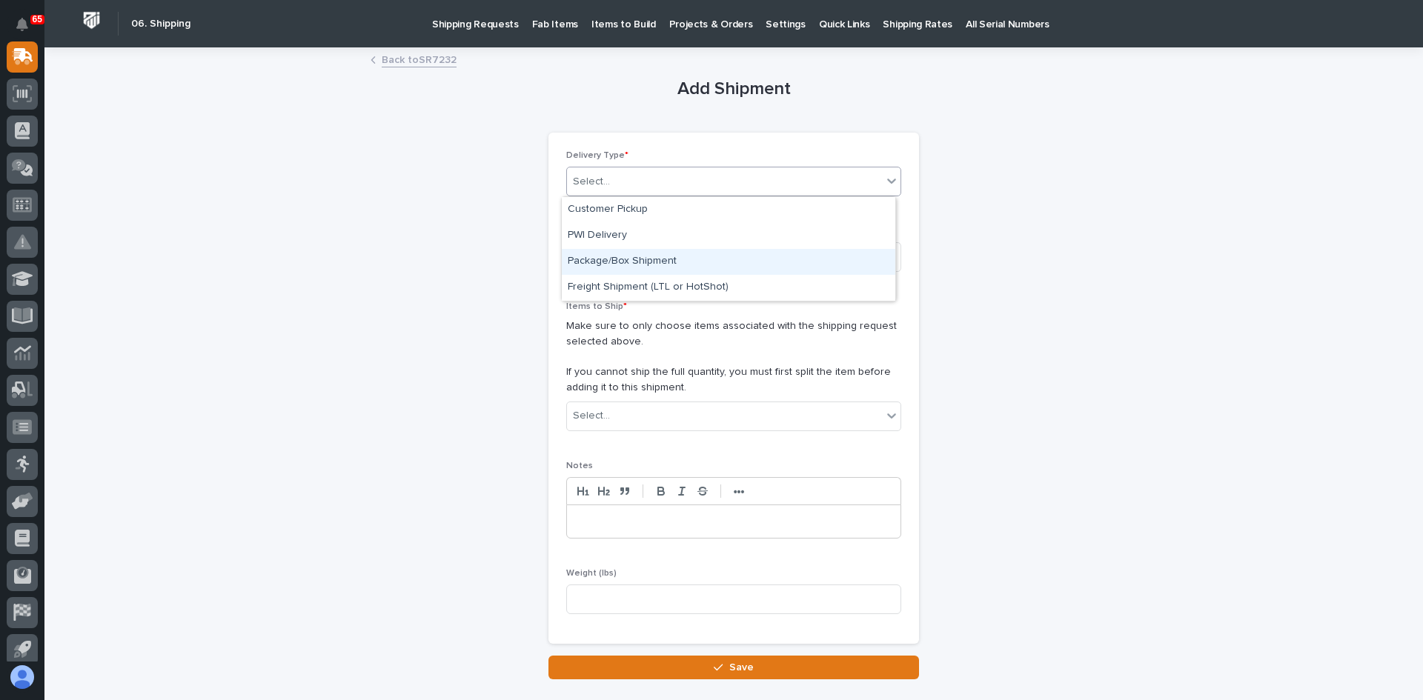
click at [619, 257] on div "Package/Box Shipment" at bounding box center [728, 262] width 333 height 26
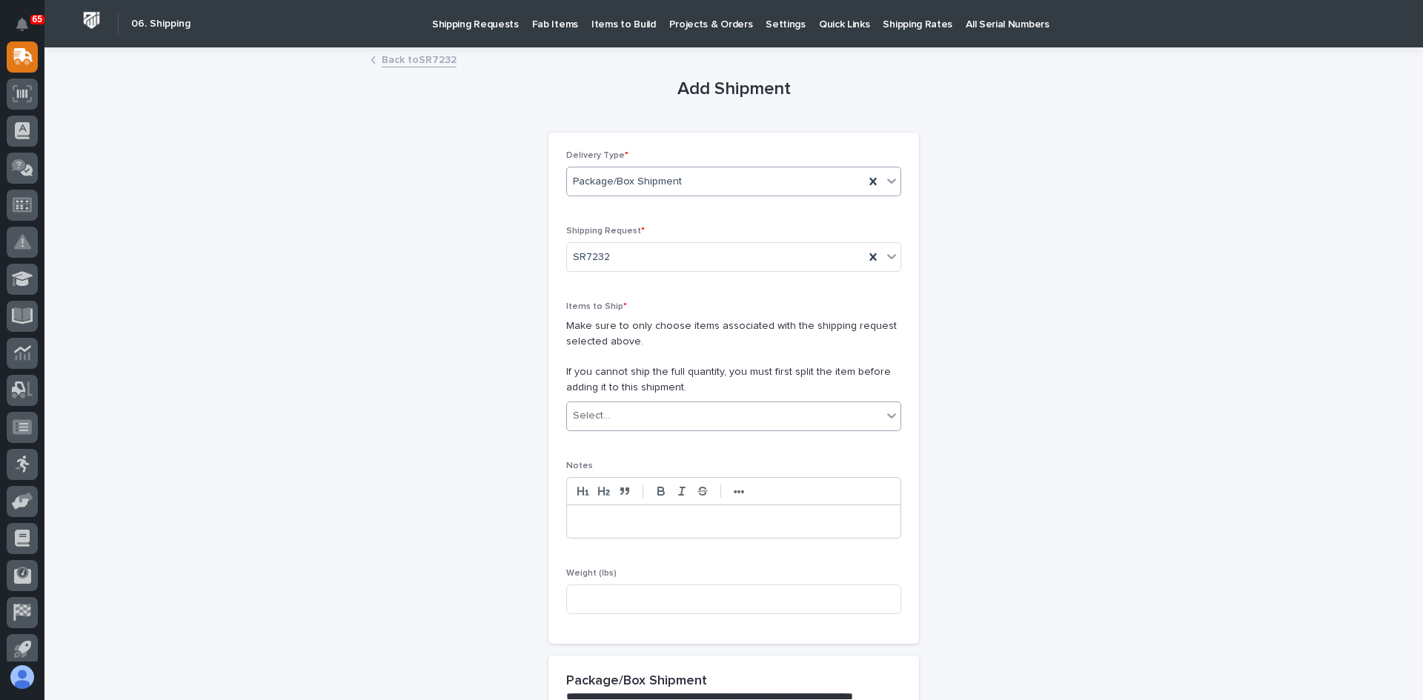
click at [608, 419] on div "Select..." at bounding box center [724, 416] width 315 height 24
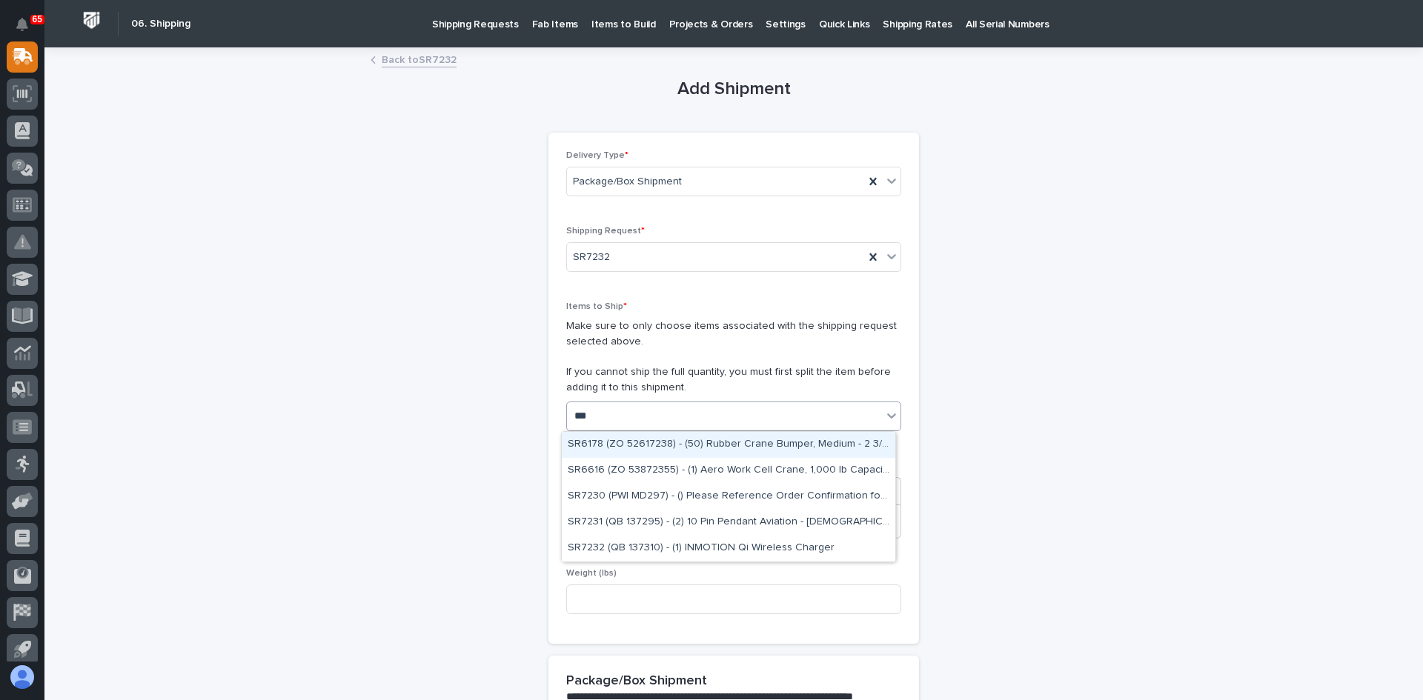
type input "****"
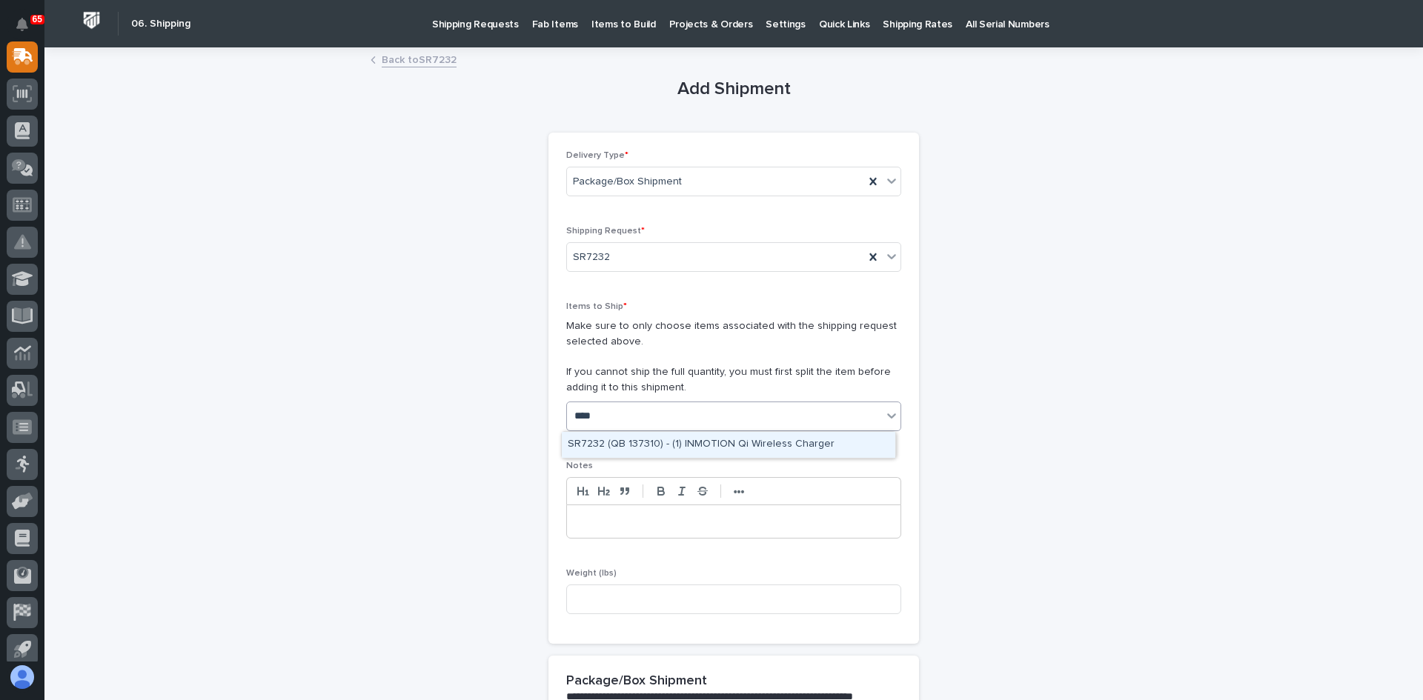
click at [702, 447] on div "SR7232 (QB 137310) - (1) INMOTION Qi Wireless Charger" at bounding box center [728, 445] width 333 height 26
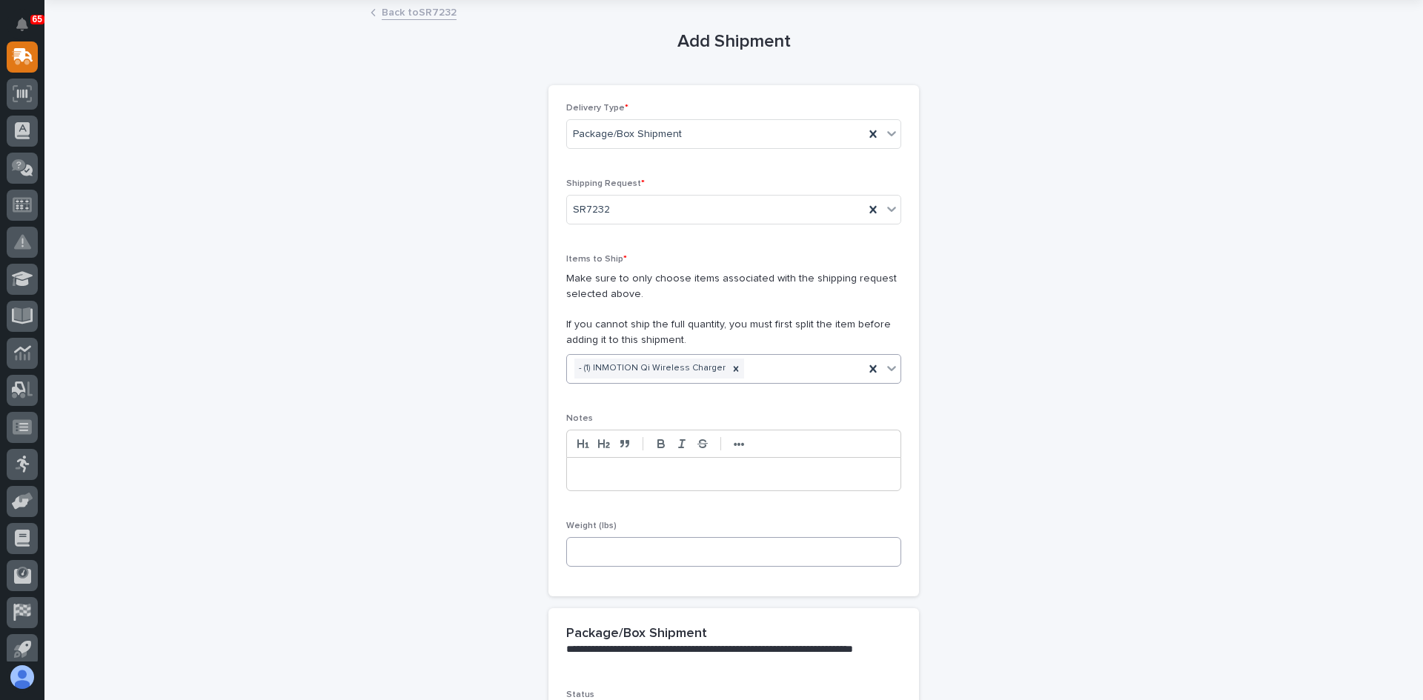
scroll to position [74, 0]
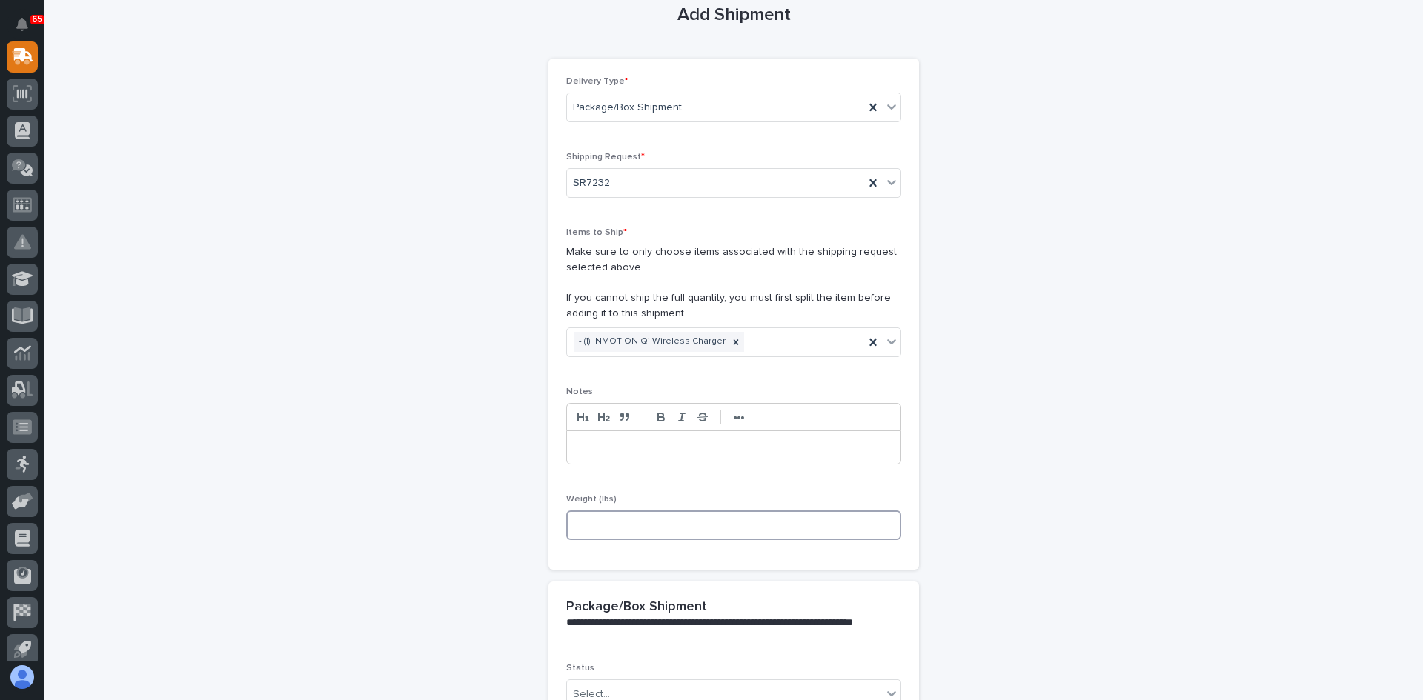
click at [601, 525] on input at bounding box center [733, 525] width 335 height 30
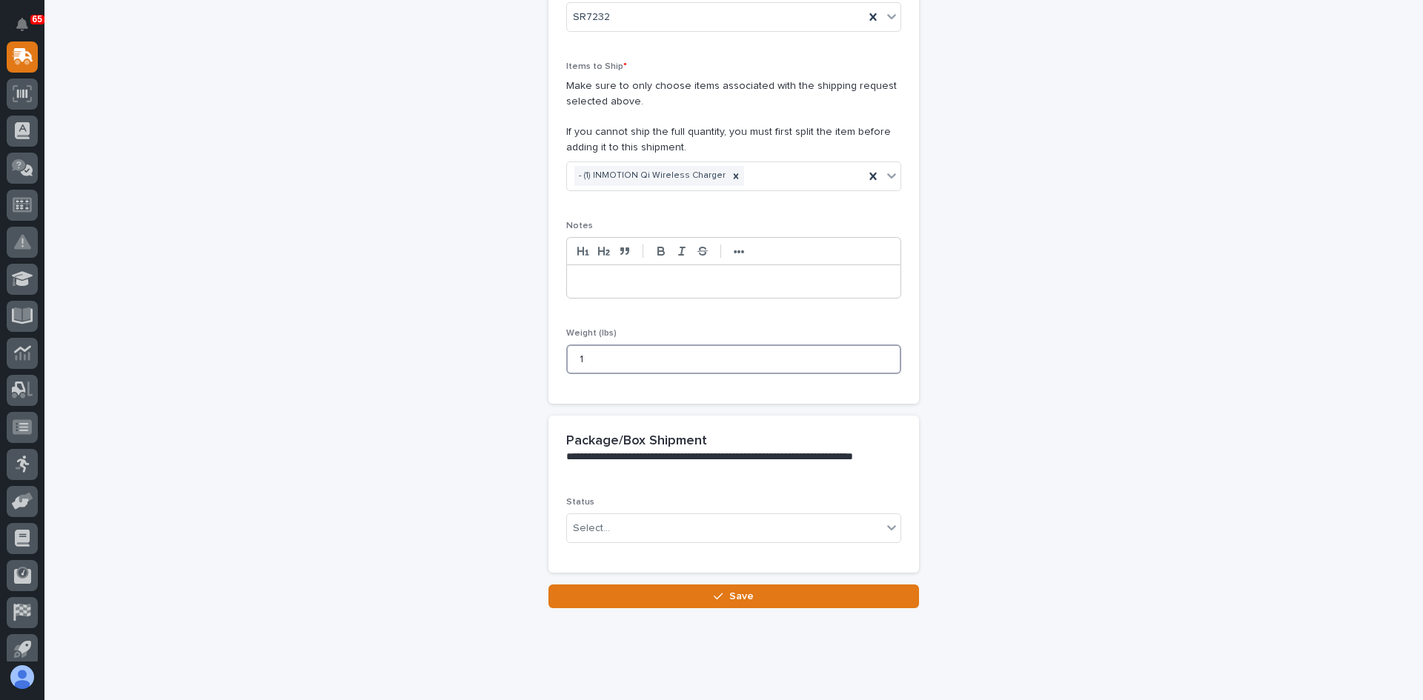
scroll to position [264, 0]
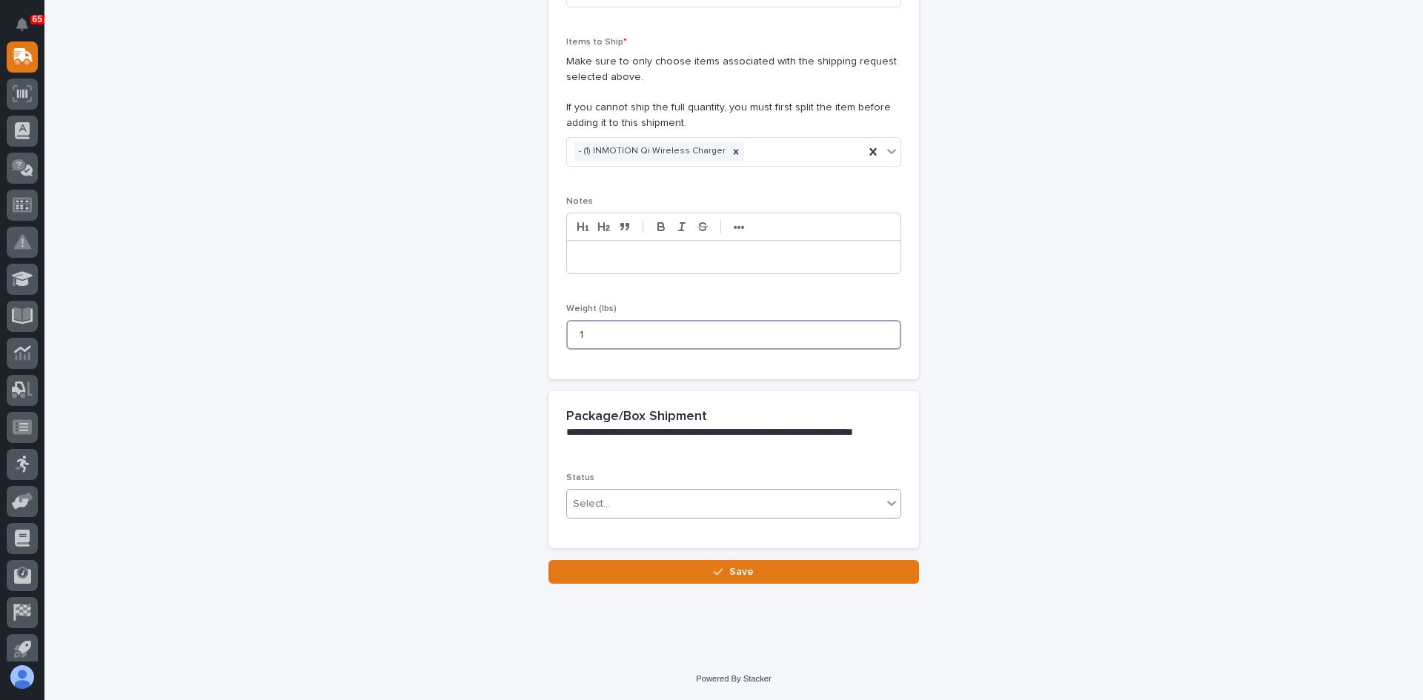
type input "1"
click at [640, 513] on div "Select..." at bounding box center [724, 504] width 315 height 24
click at [583, 559] on span "Shipped" at bounding box center [590, 557] width 45 height 16
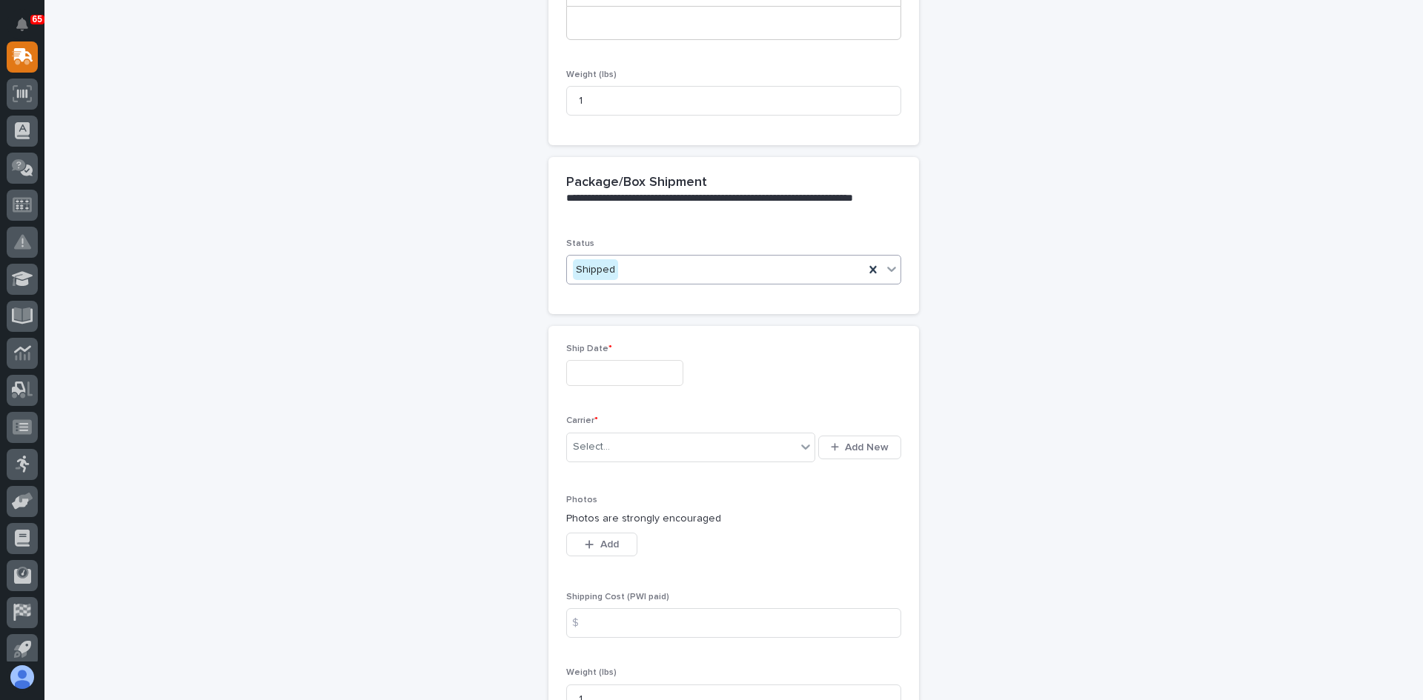
scroll to position [517, 0]
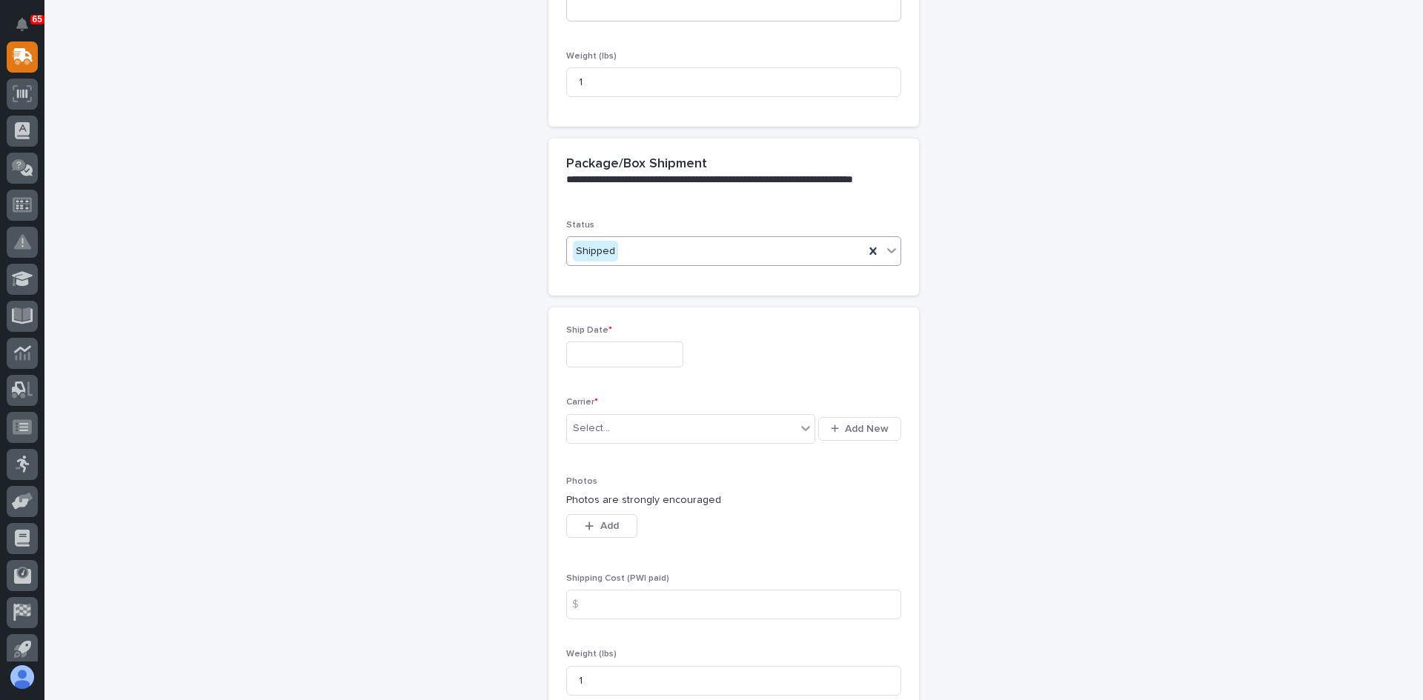
click at [616, 362] on input "text" at bounding box center [624, 355] width 117 height 26
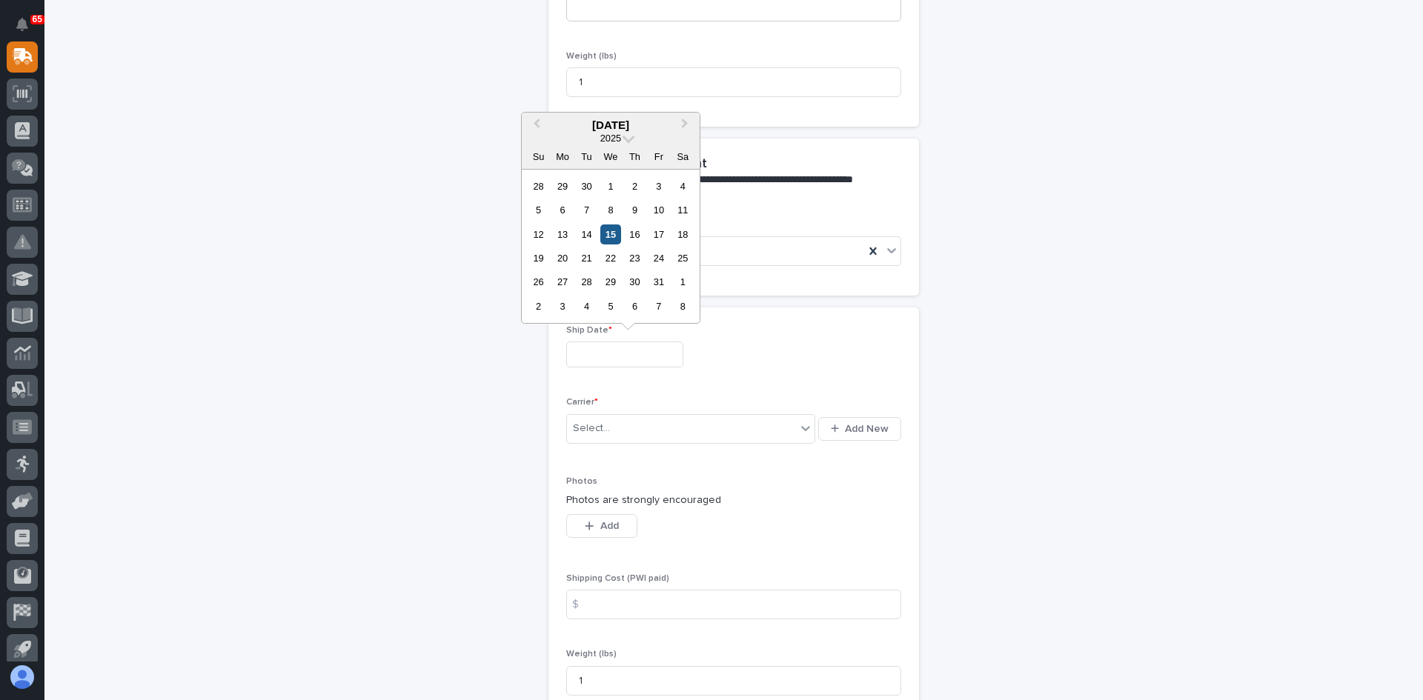
click at [610, 236] on div "15" at bounding box center [610, 234] width 20 height 20
type input "**********"
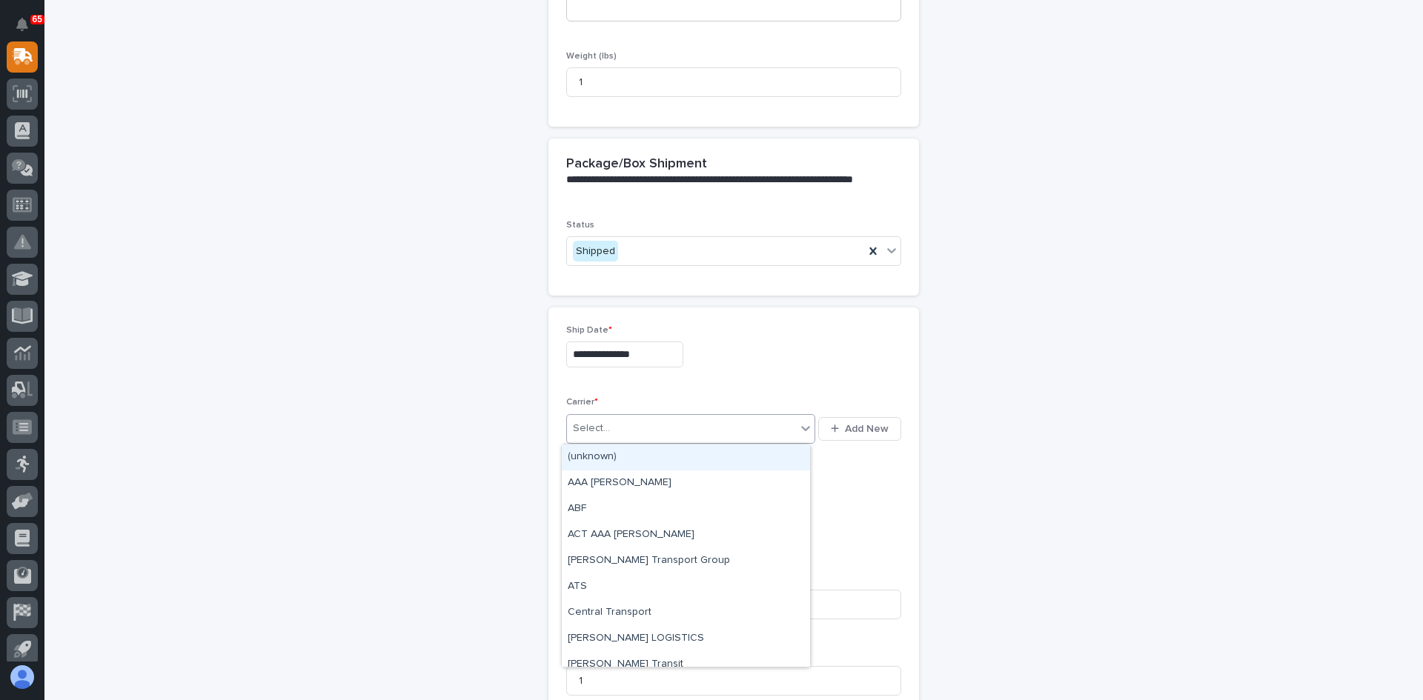
click at [631, 418] on div "Select..." at bounding box center [681, 428] width 229 height 24
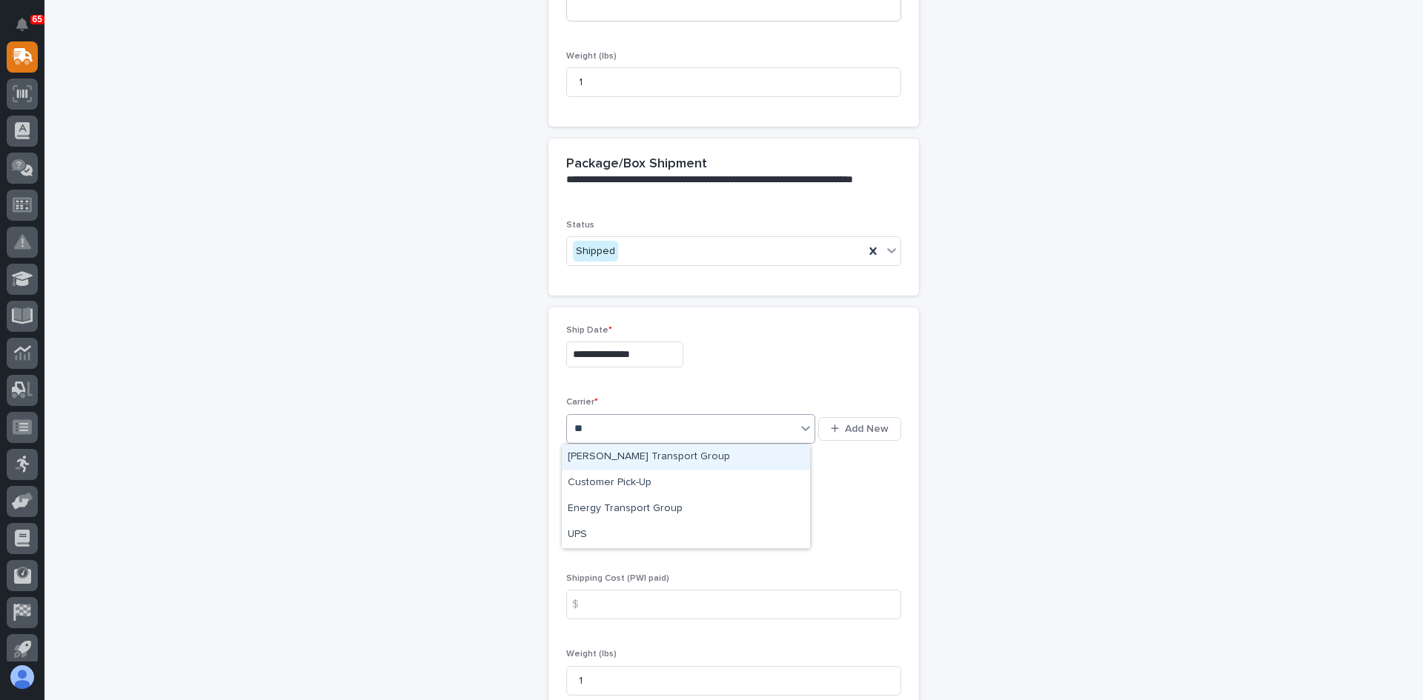
type input "***"
click at [595, 457] on div "UPS" at bounding box center [686, 458] width 248 height 26
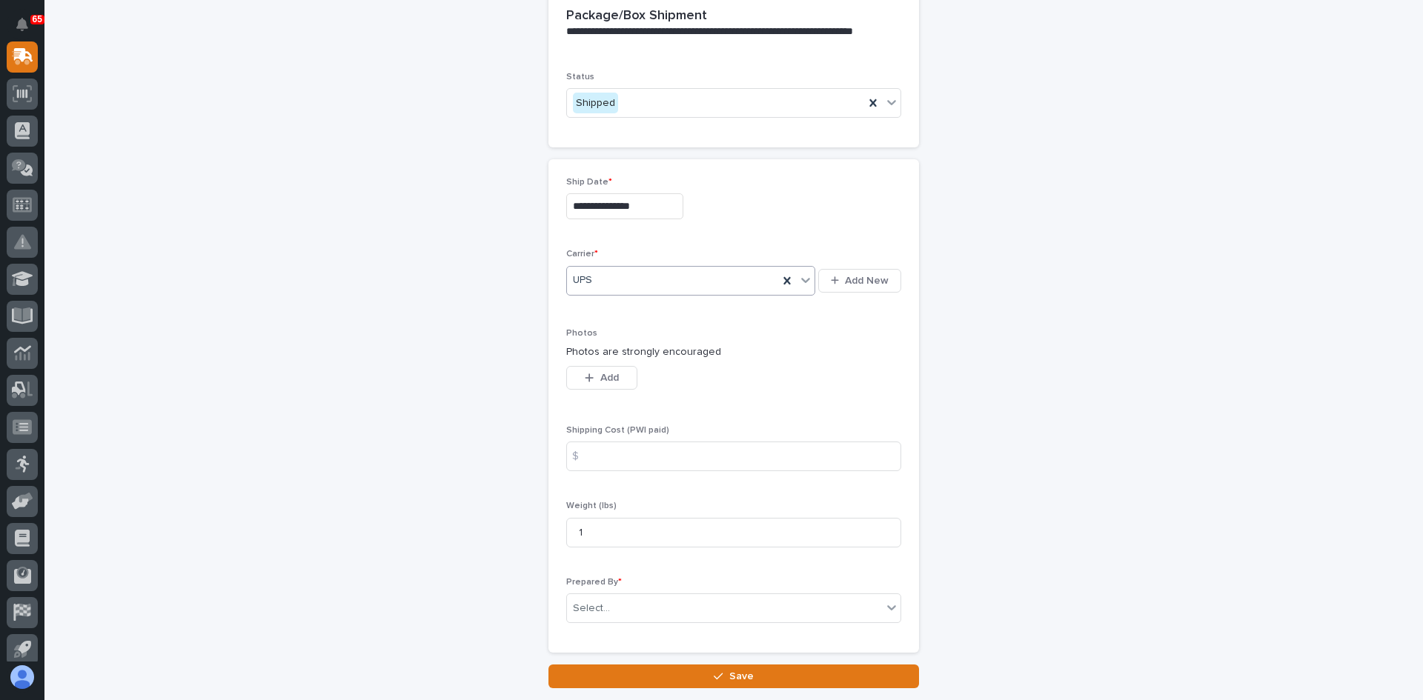
click at [586, 449] on div "$" at bounding box center [581, 457] width 30 height 30
click at [601, 456] on input at bounding box center [733, 457] width 335 height 30
type input "11.01"
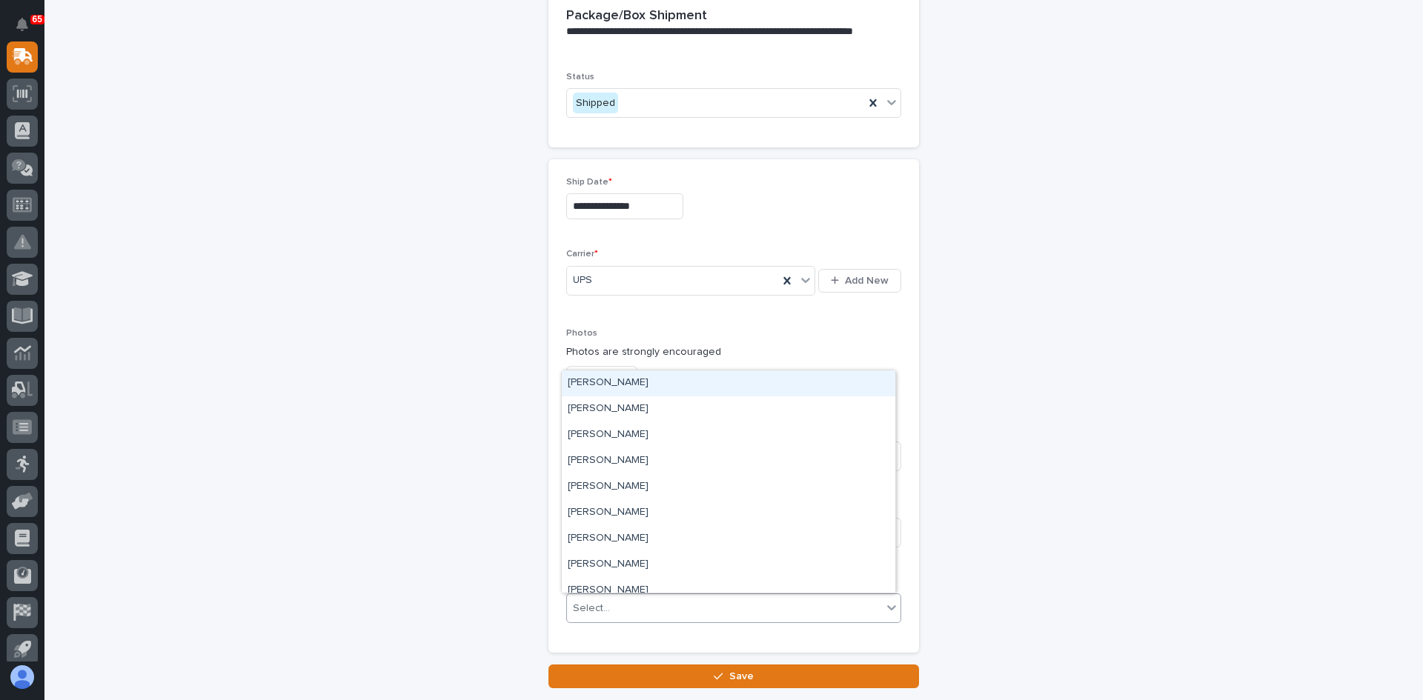
click at [645, 610] on div "Select..." at bounding box center [724, 608] width 315 height 24
type input "***"
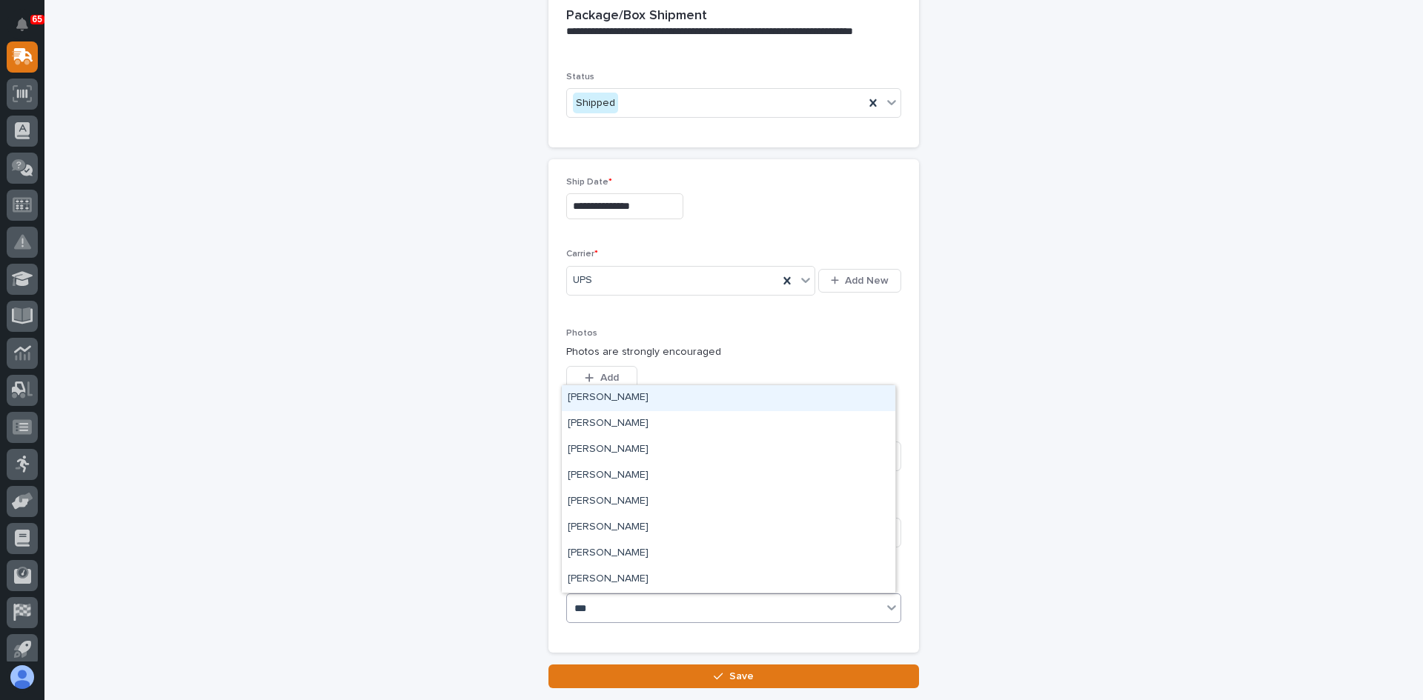
click at [608, 394] on div "[PERSON_NAME]" at bounding box center [728, 398] width 333 height 26
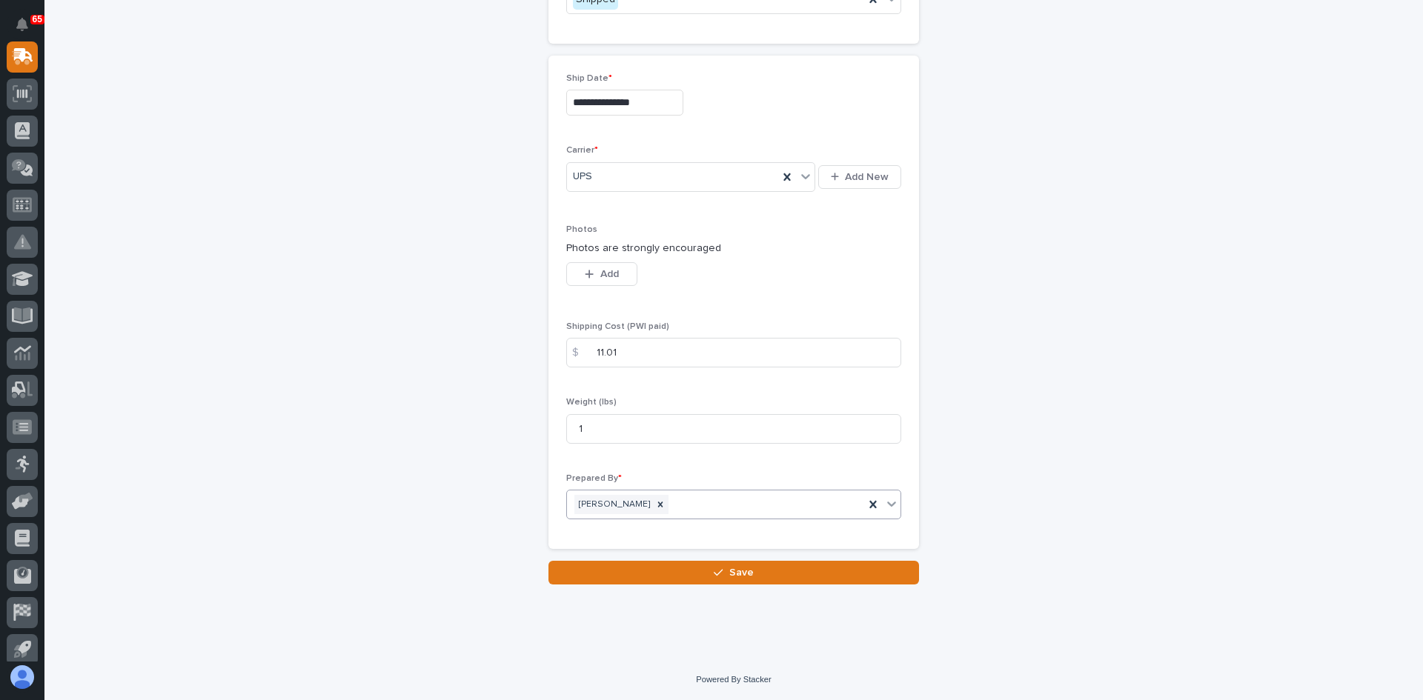
scroll to position [770, 0]
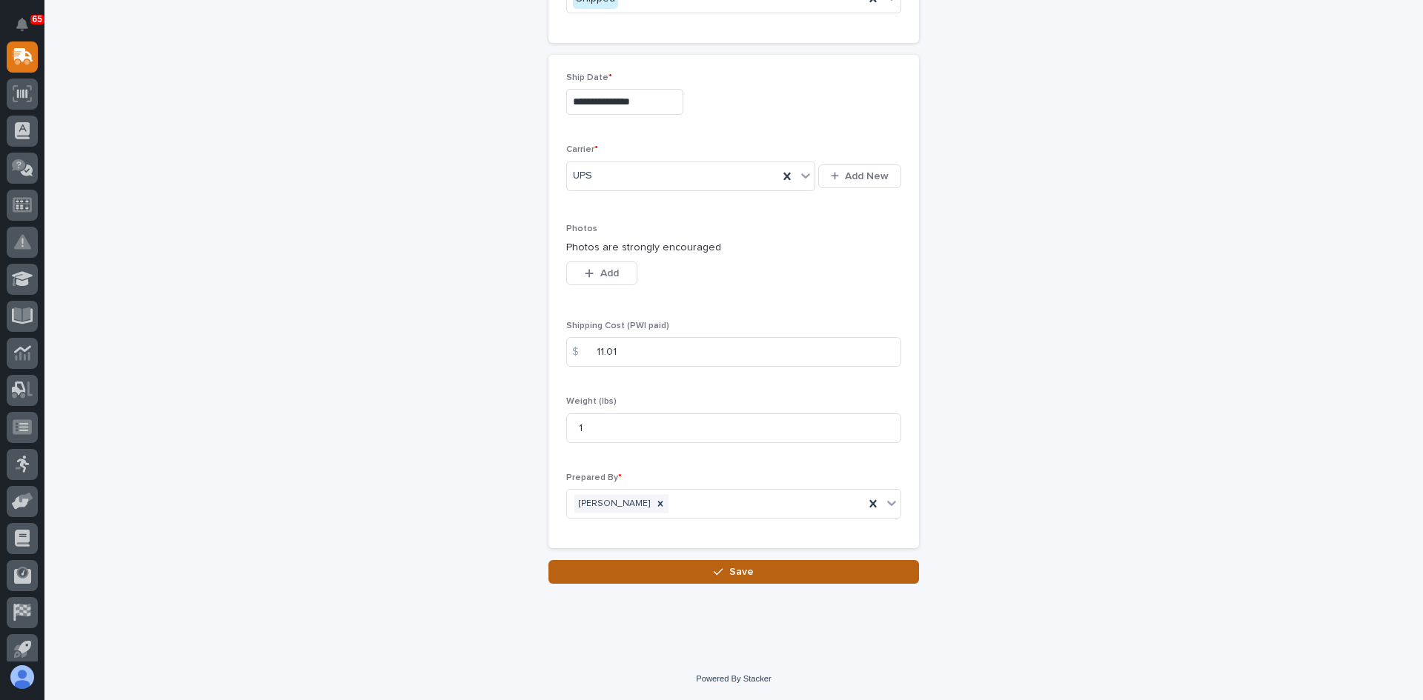
click at [742, 573] on span "Save" at bounding box center [741, 571] width 24 height 13
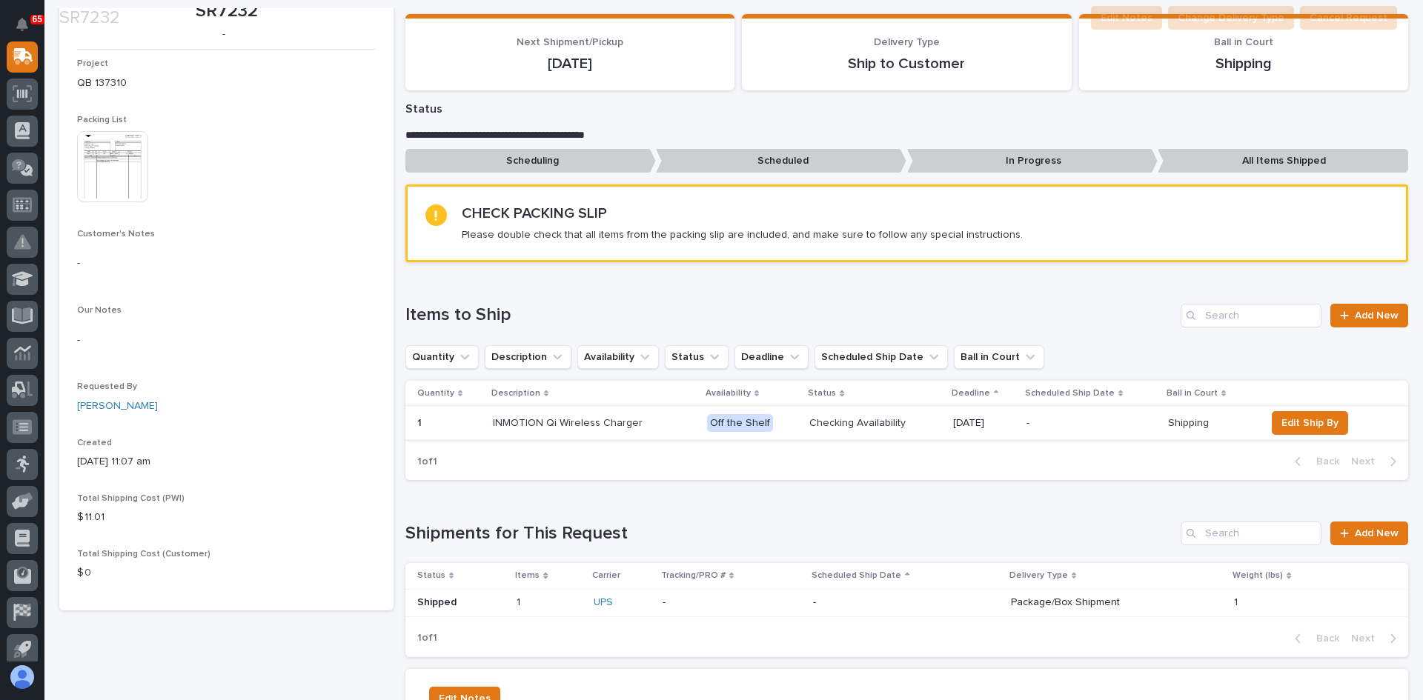
scroll to position [296, 0]
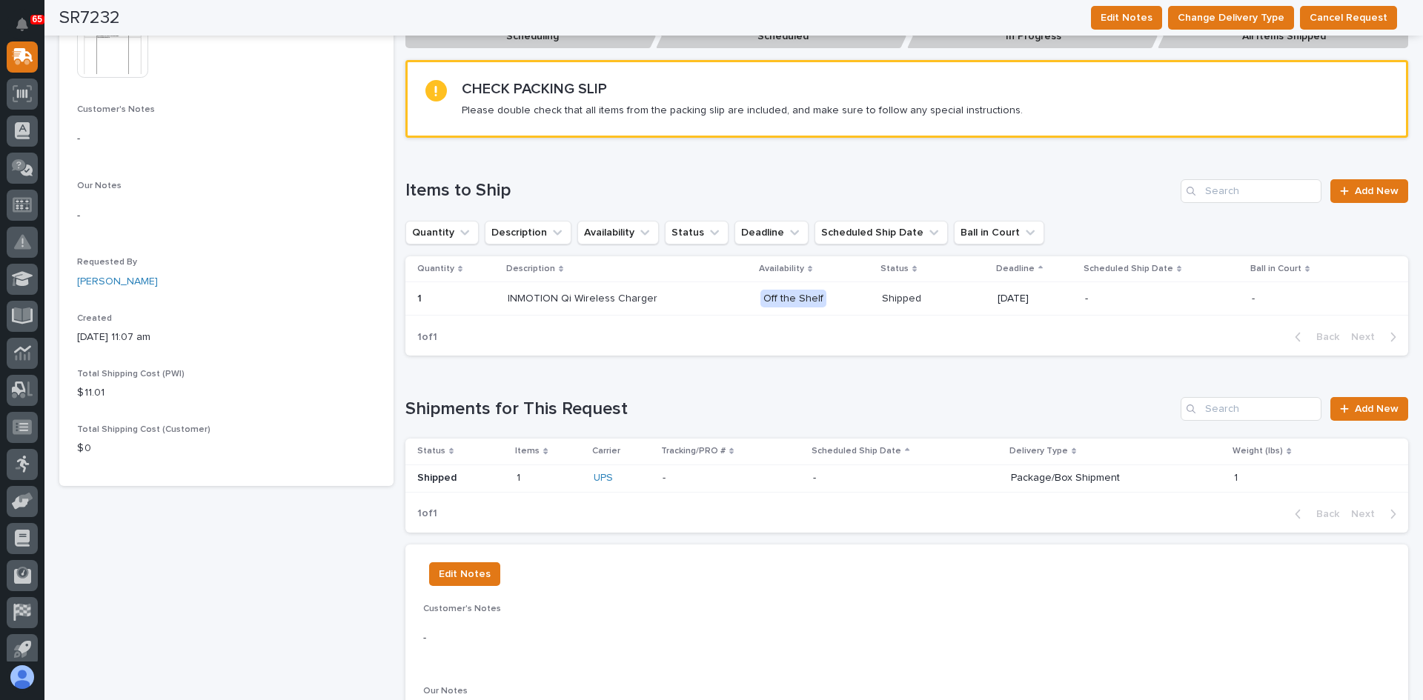
click at [908, 475] on p "-" at bounding box center [906, 478] width 186 height 13
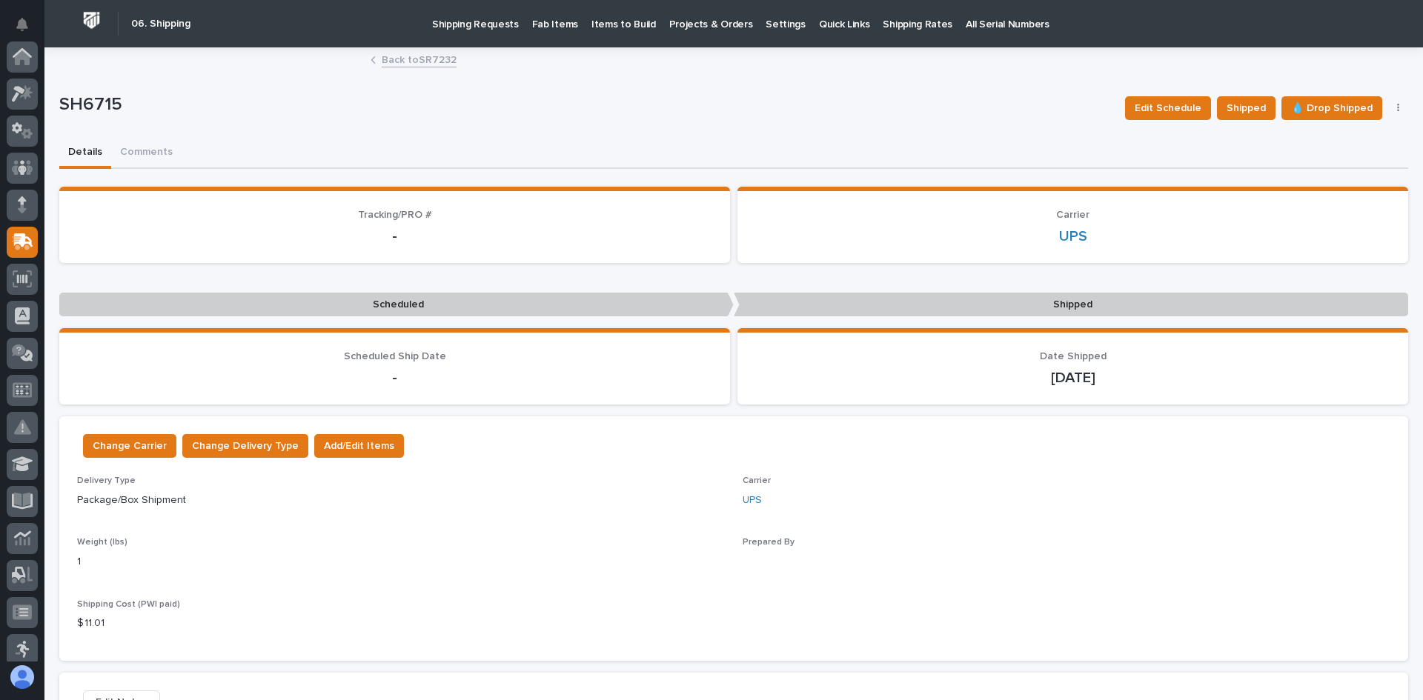
scroll to position [185, 0]
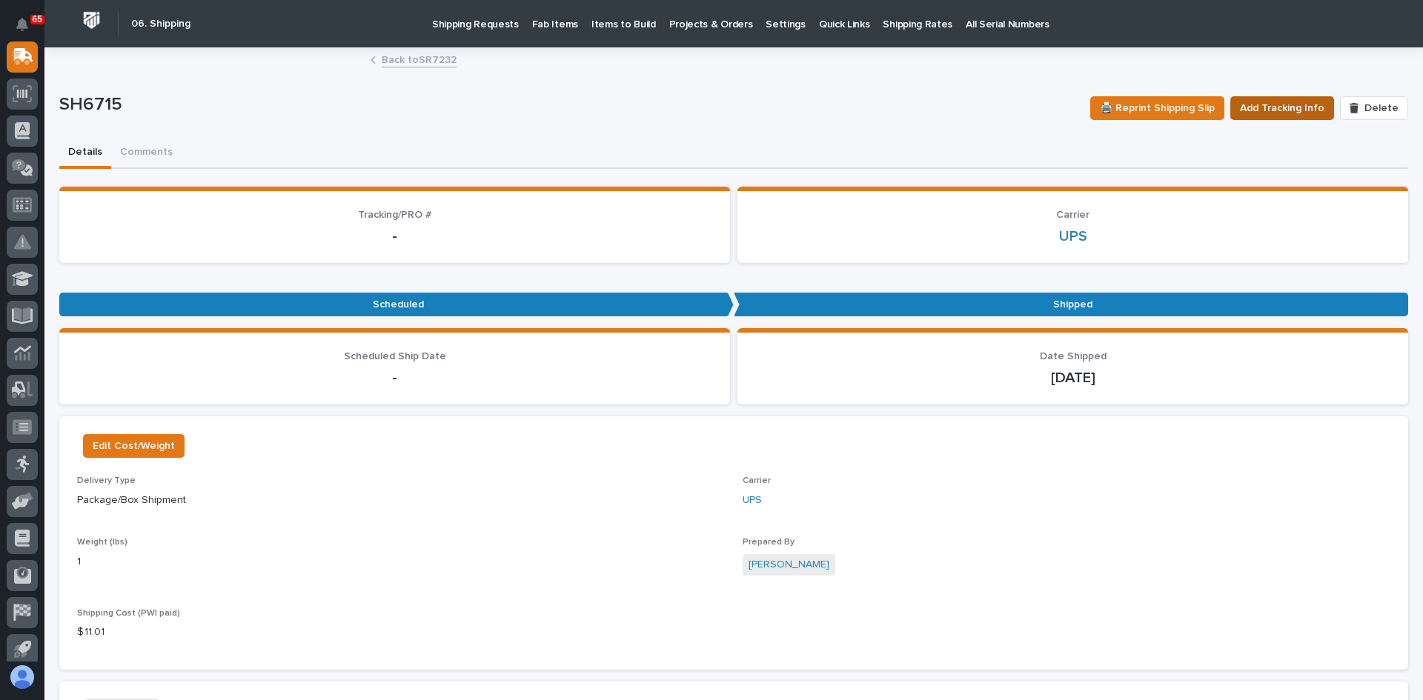
click at [1271, 104] on span "Add Tracking Info" at bounding box center [1282, 108] width 84 height 18
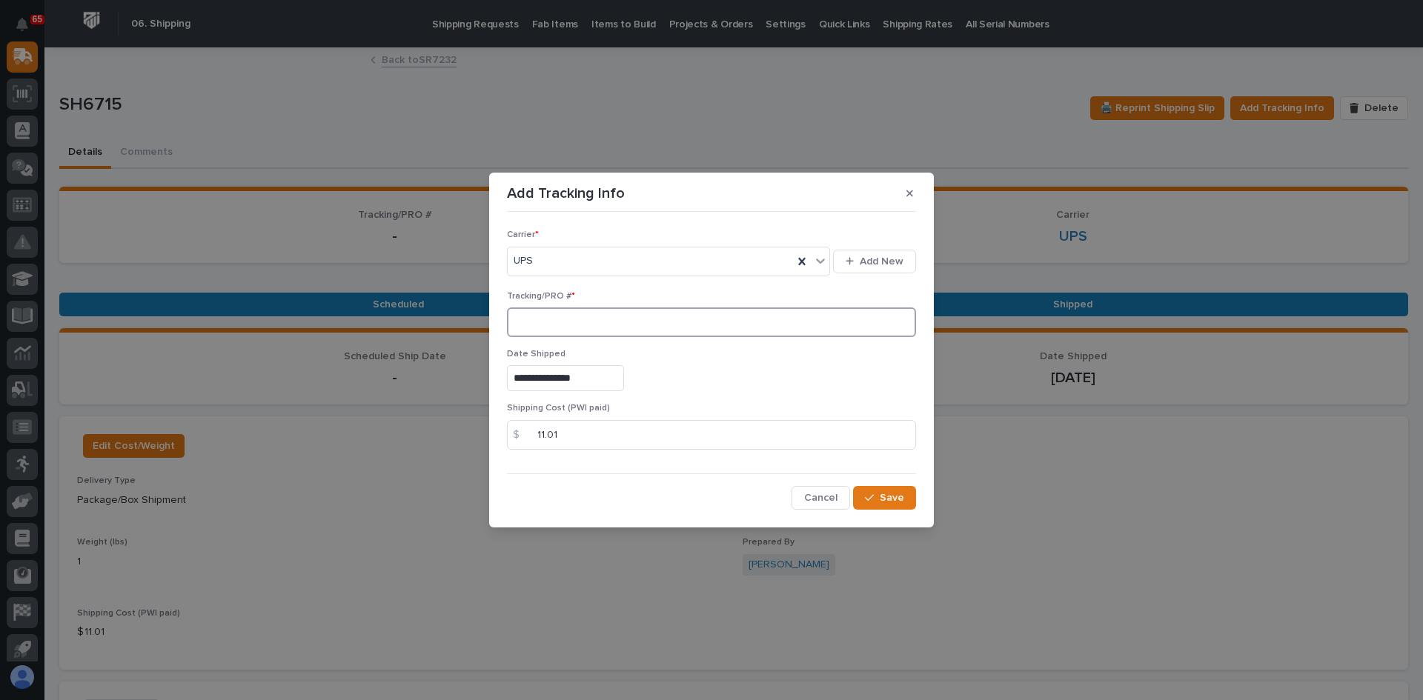
paste input "1Z831R2E0395282731"
type input "1Z831R2E0395282731"
click at [895, 494] on span "Save" at bounding box center [891, 497] width 24 height 13
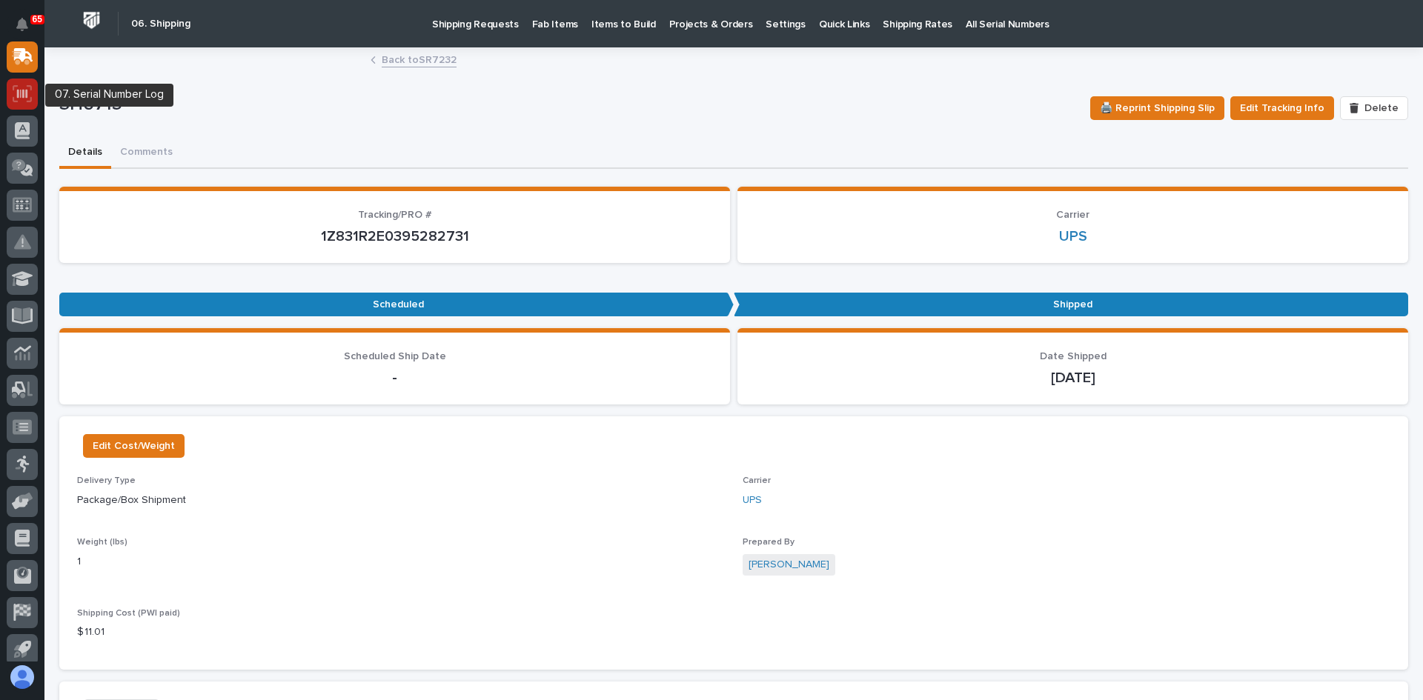
click at [18, 96] on icon at bounding box center [22, 93] width 10 height 9
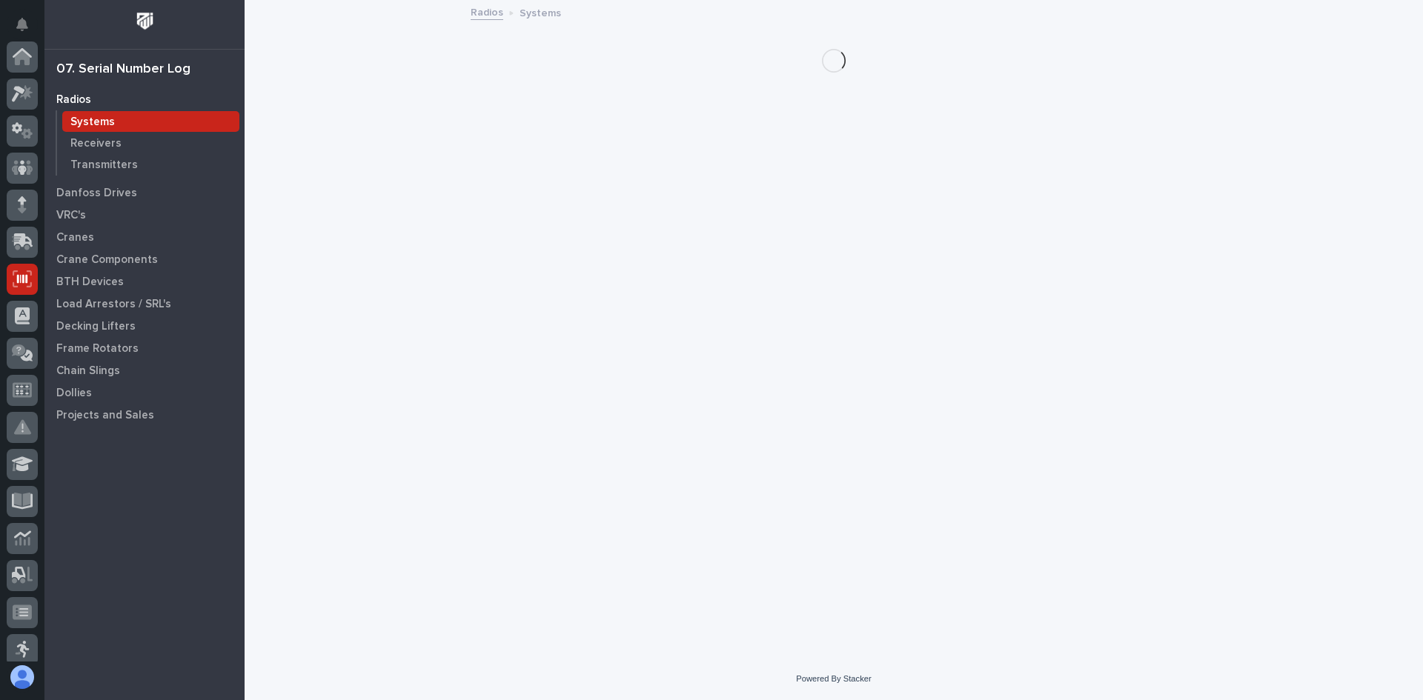
scroll to position [222, 0]
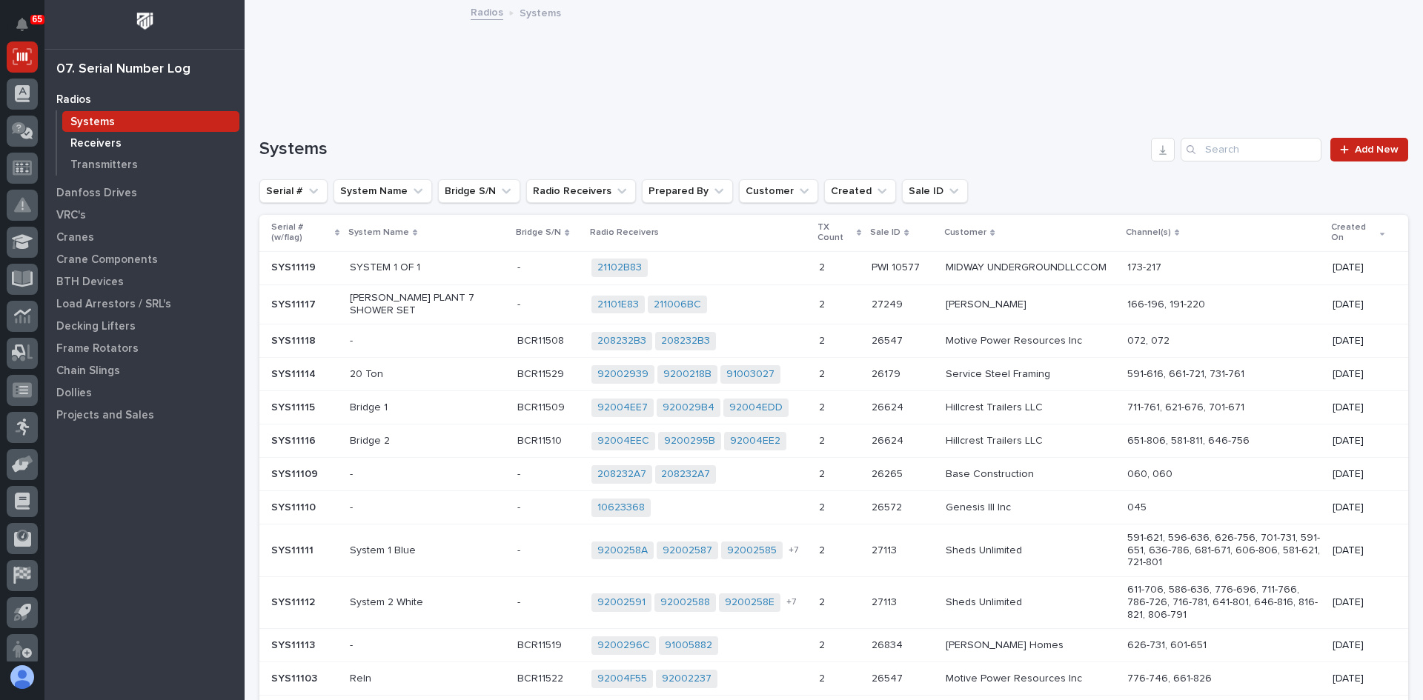
click at [95, 139] on p "Receivers" at bounding box center [95, 143] width 51 height 13
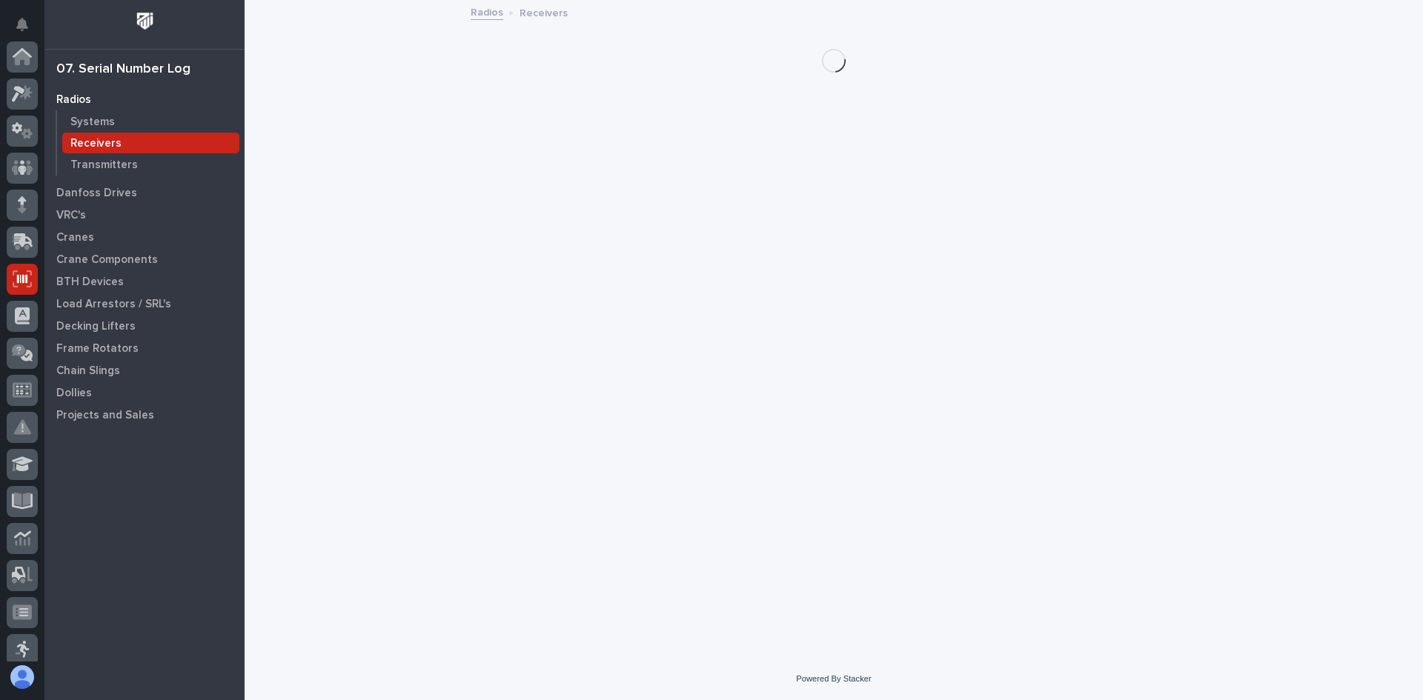
scroll to position [222, 0]
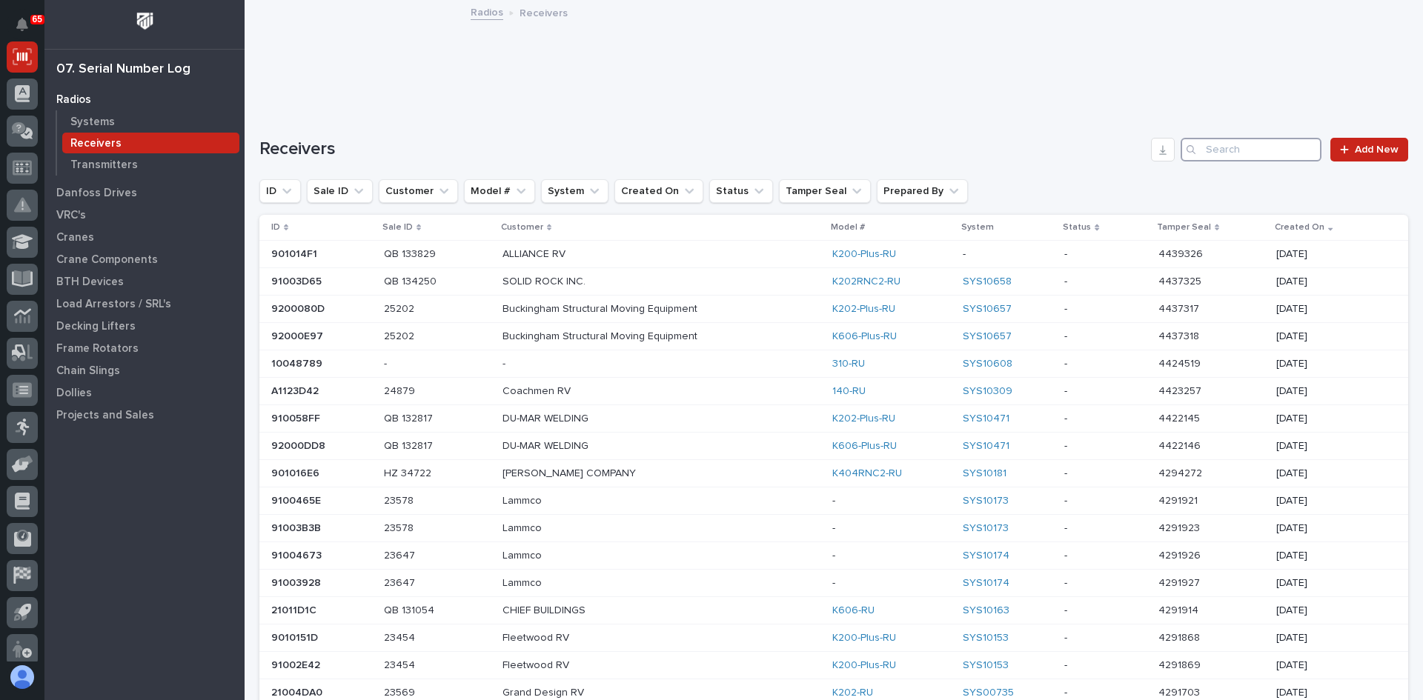
click at [1217, 143] on input "Search" at bounding box center [1250, 150] width 141 height 24
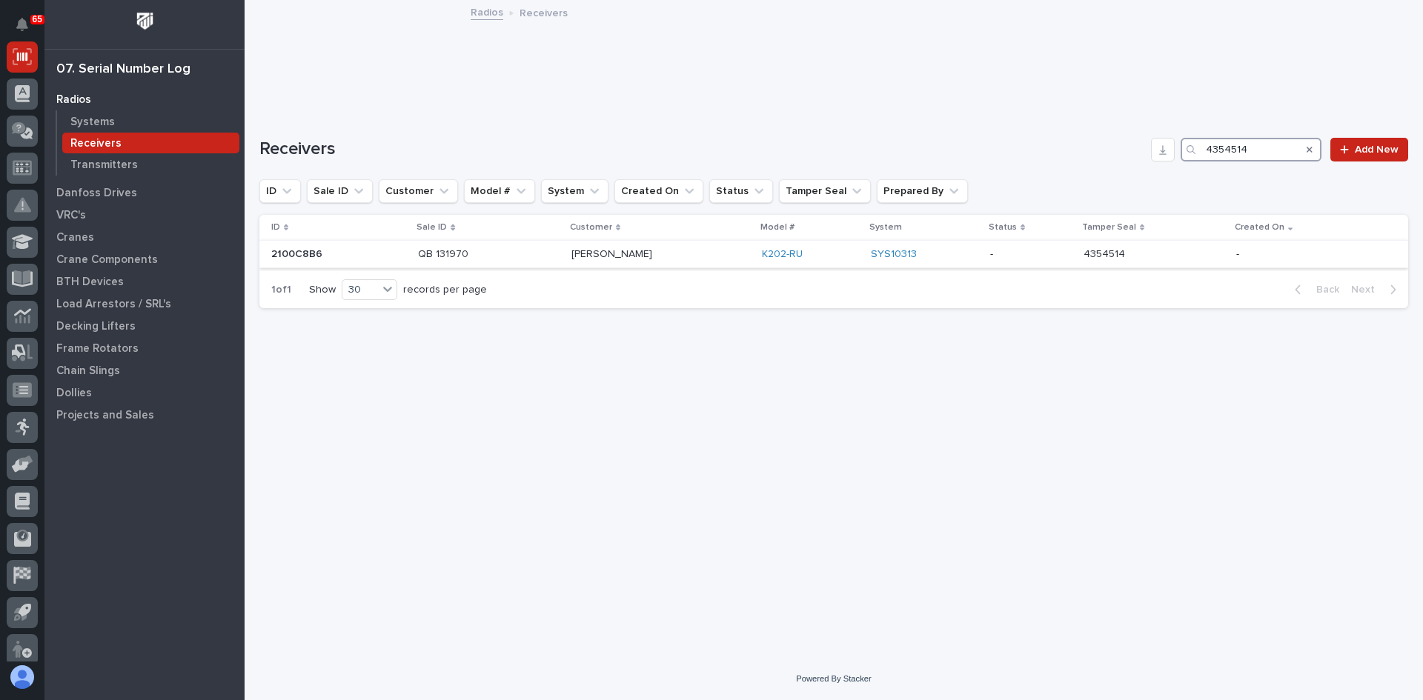
type input "4354514"
click at [380, 250] on p at bounding box center [338, 254] width 135 height 13
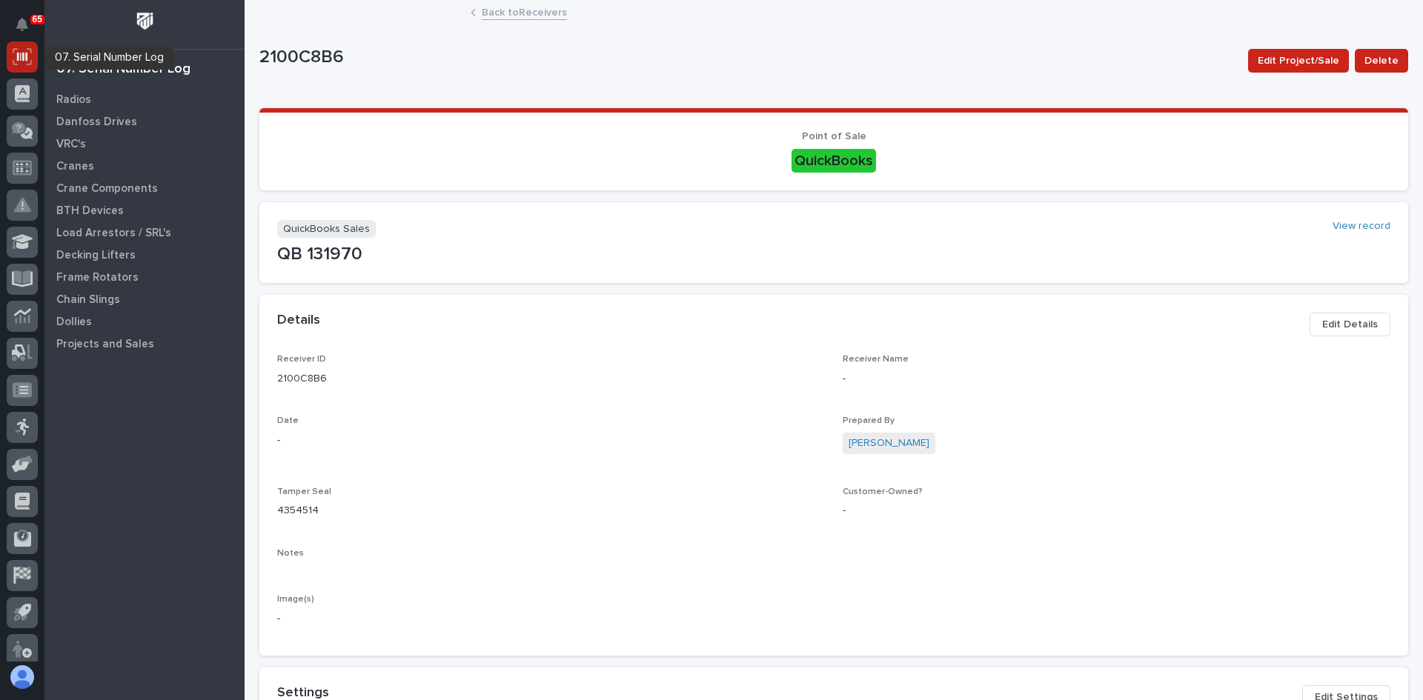
click at [26, 58] on icon at bounding box center [22, 56] width 10 height 9
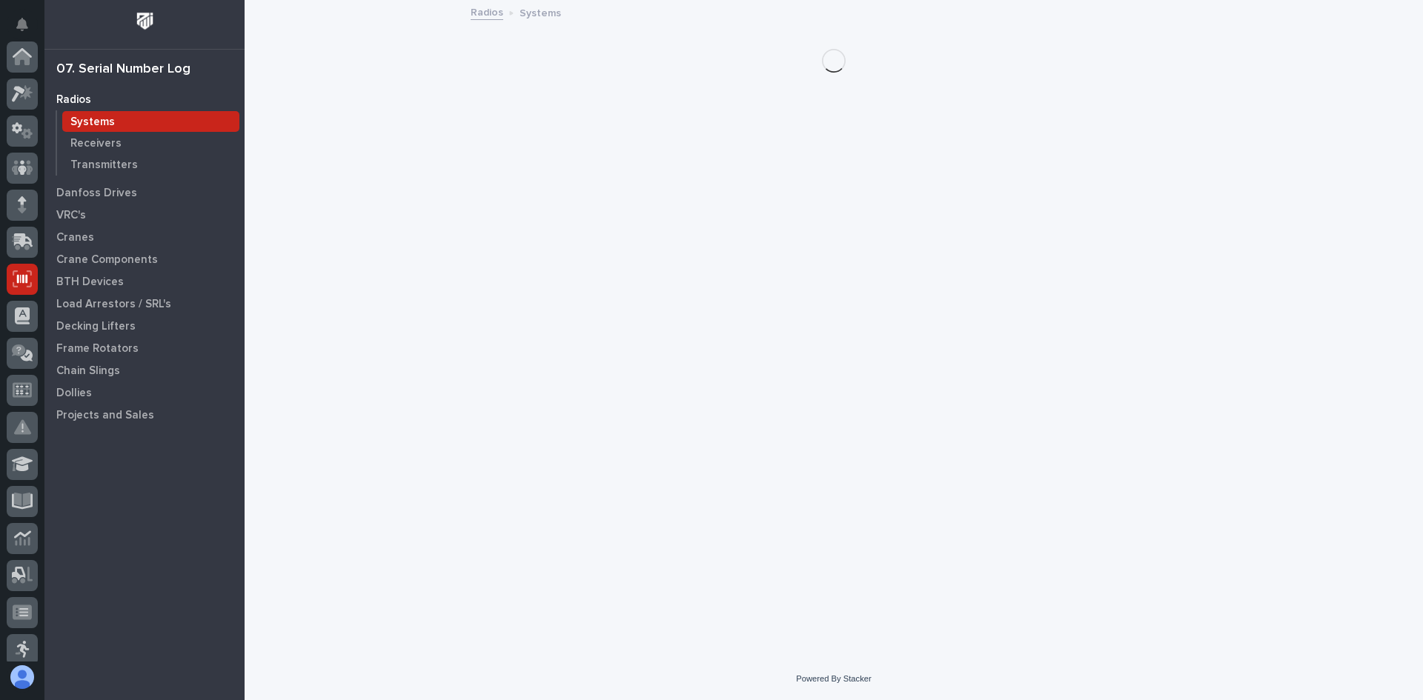
scroll to position [222, 0]
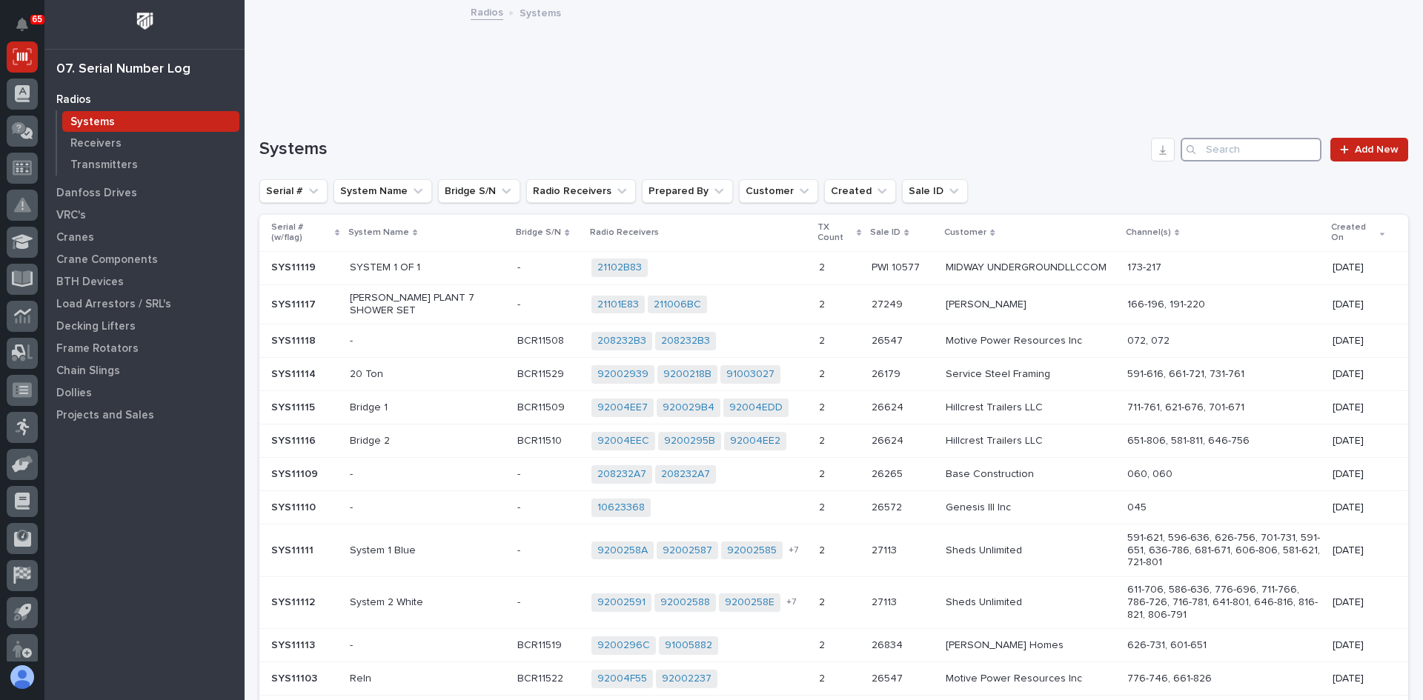
click at [1213, 147] on input "Search" at bounding box center [1250, 150] width 141 height 24
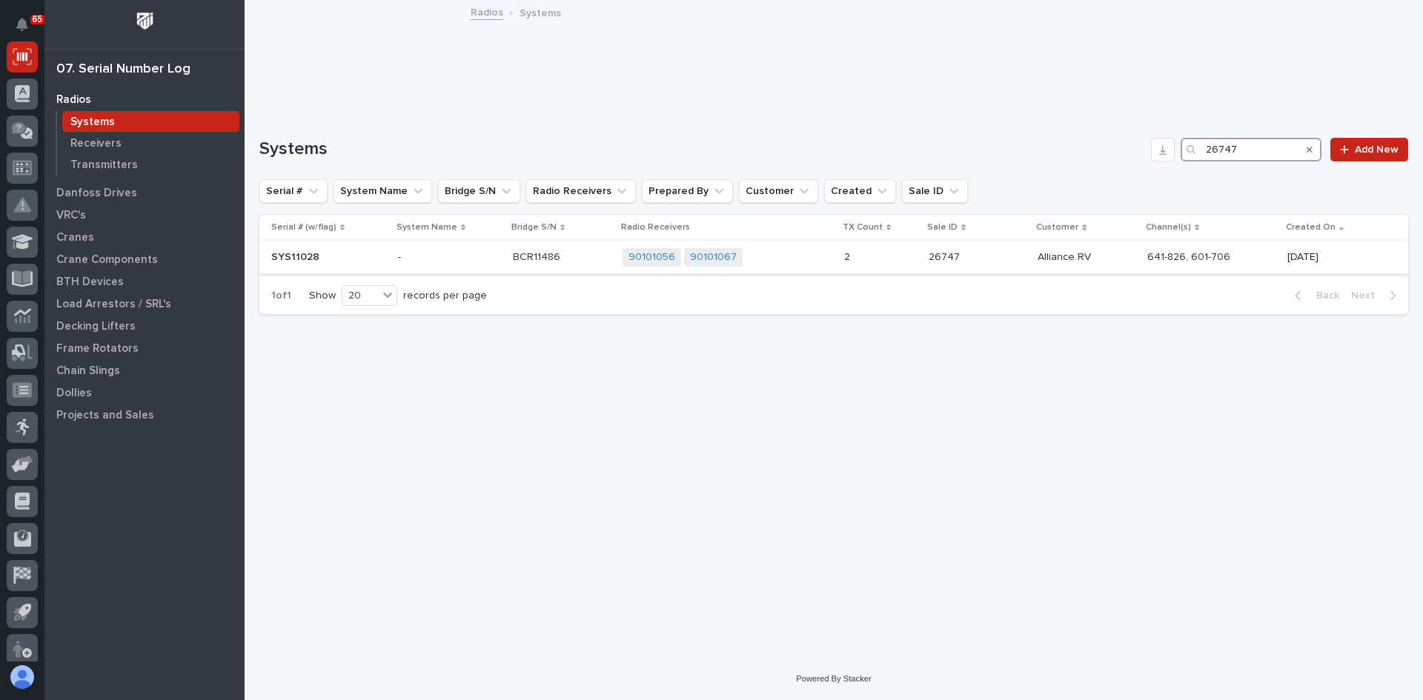
type input "26747"
click at [797, 262] on div "90101056 90101067 + 0" at bounding box center [727, 257] width 210 height 19
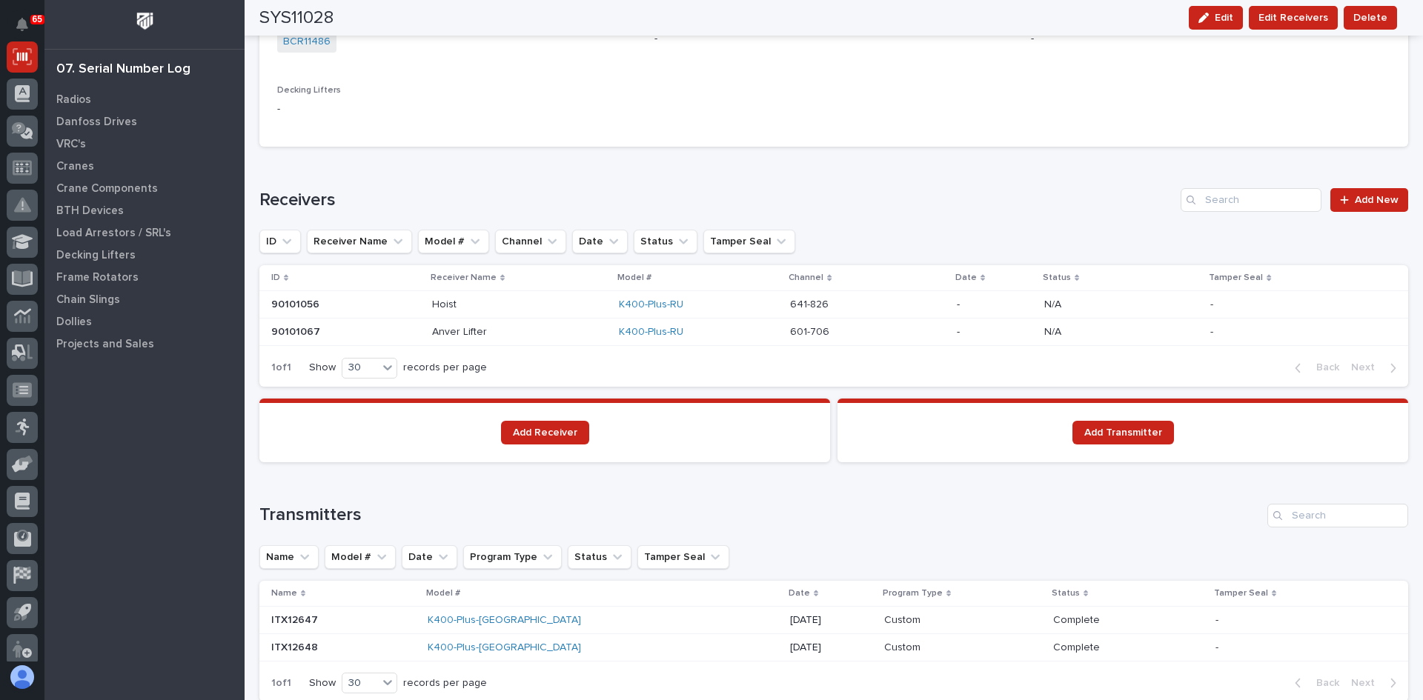
scroll to position [889, 0]
